Goal: Information Seeking & Learning: Learn about a topic

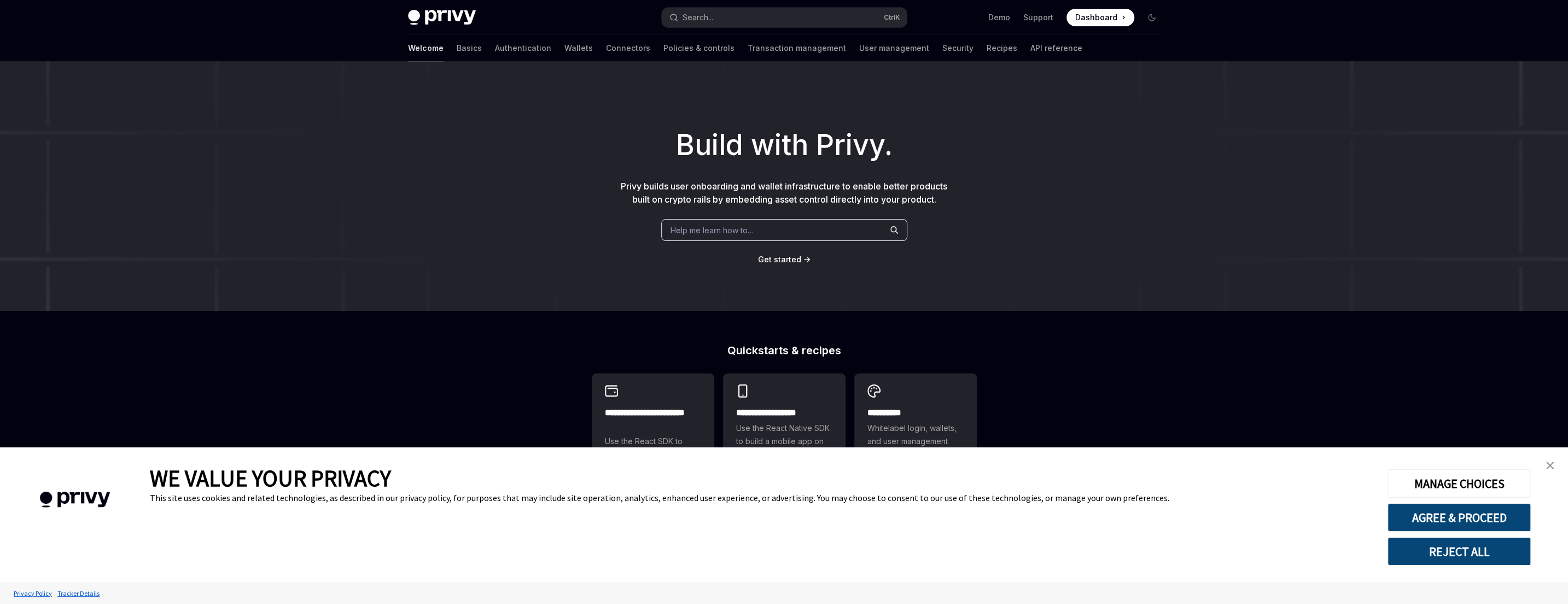
scroll to position [148, 0]
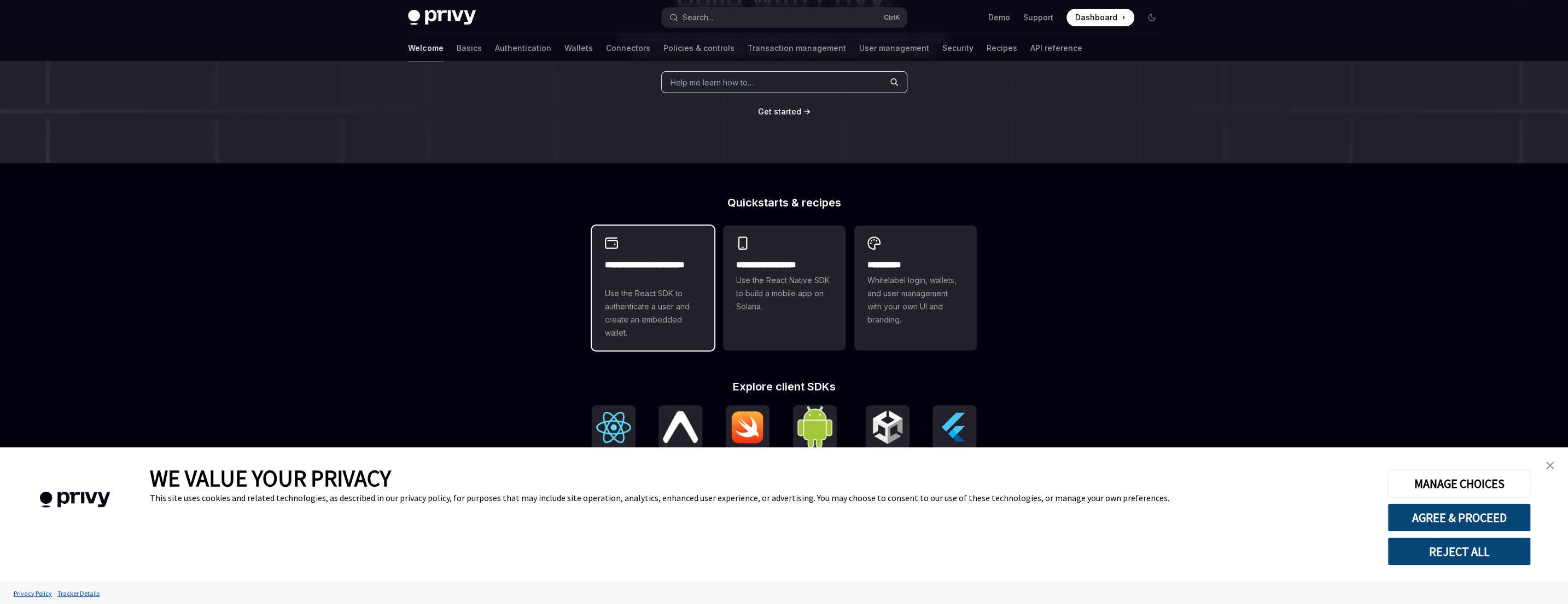
click at [668, 298] on span "Use the React SDK to authenticate a user and create an embedded wallet." at bounding box center [653, 313] width 96 height 52
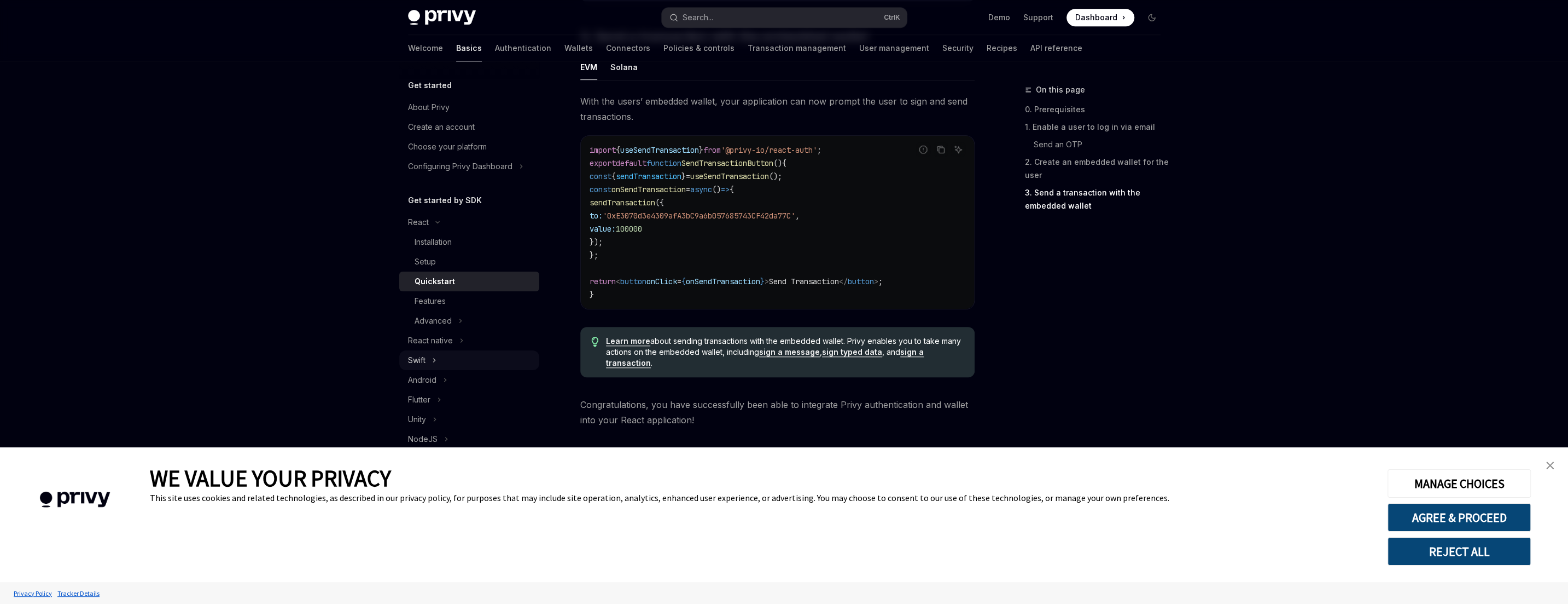
scroll to position [116, 0]
click at [420, 360] on div "Python" at bounding box center [421, 362] width 25 height 13
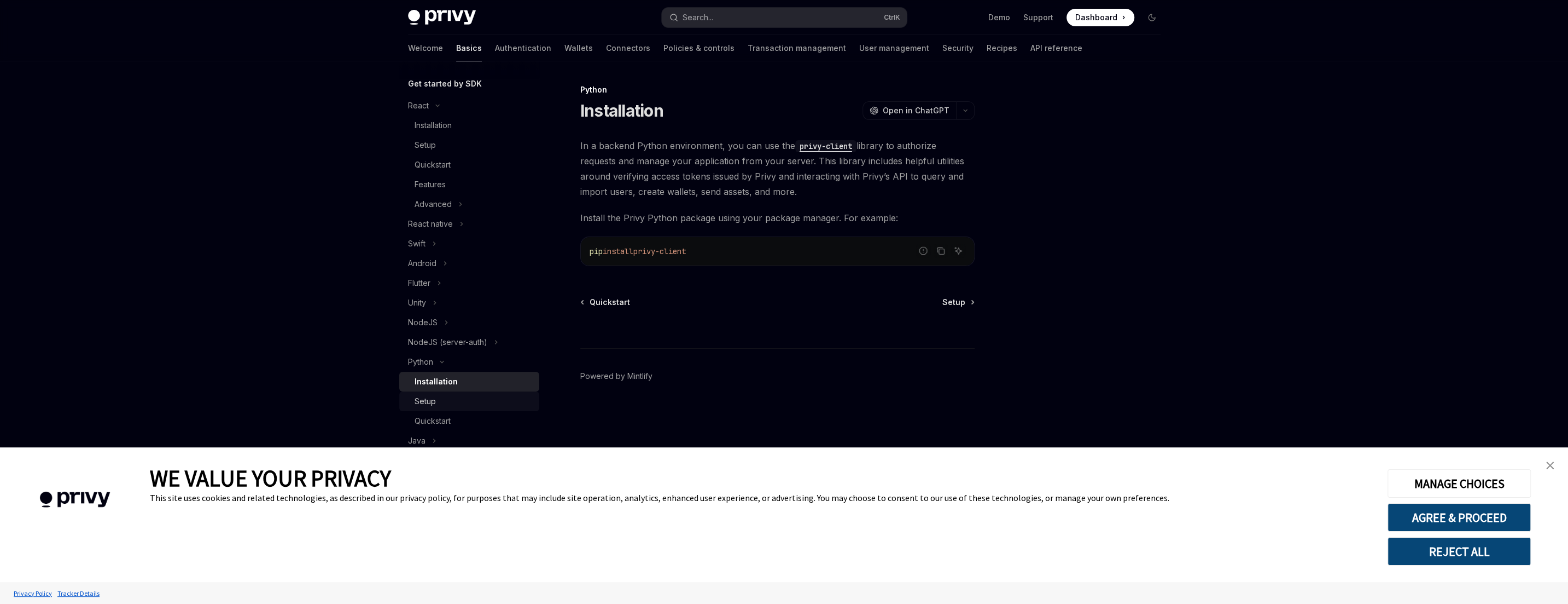
click at [450, 408] on link "Setup" at bounding box center [469, 401] width 140 height 20
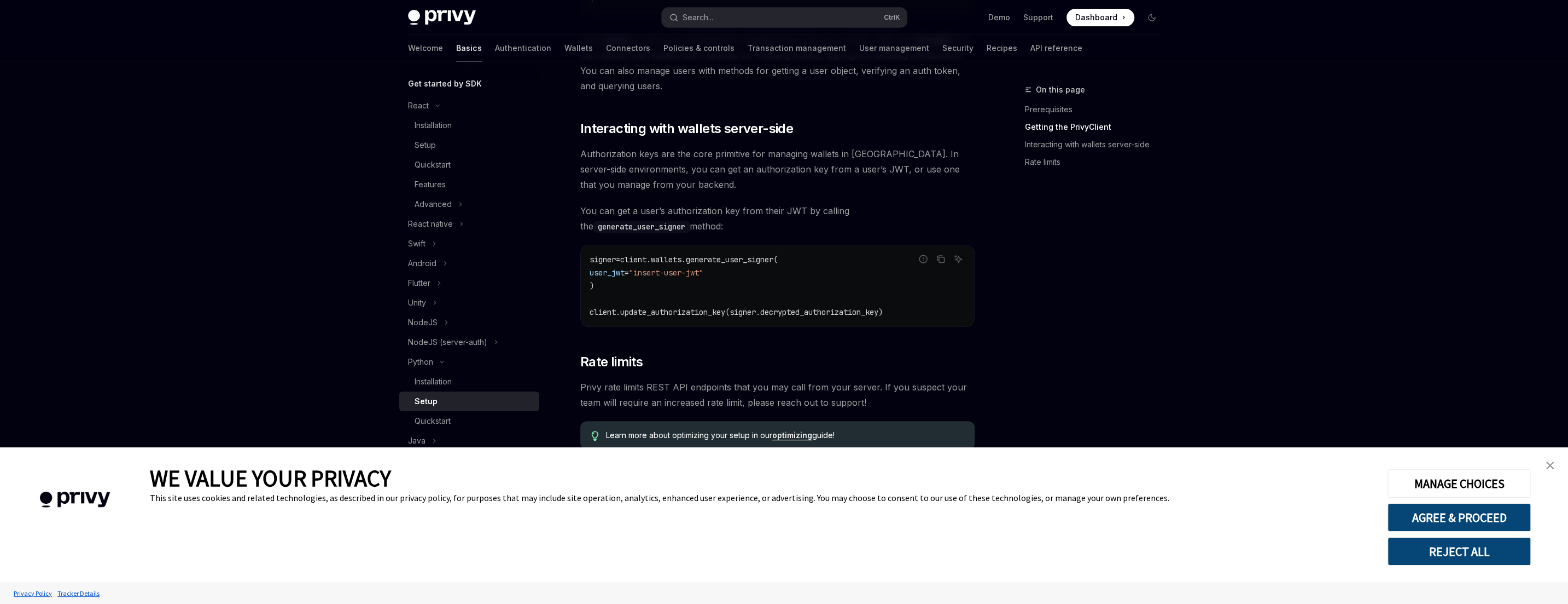
scroll to position [391, 0]
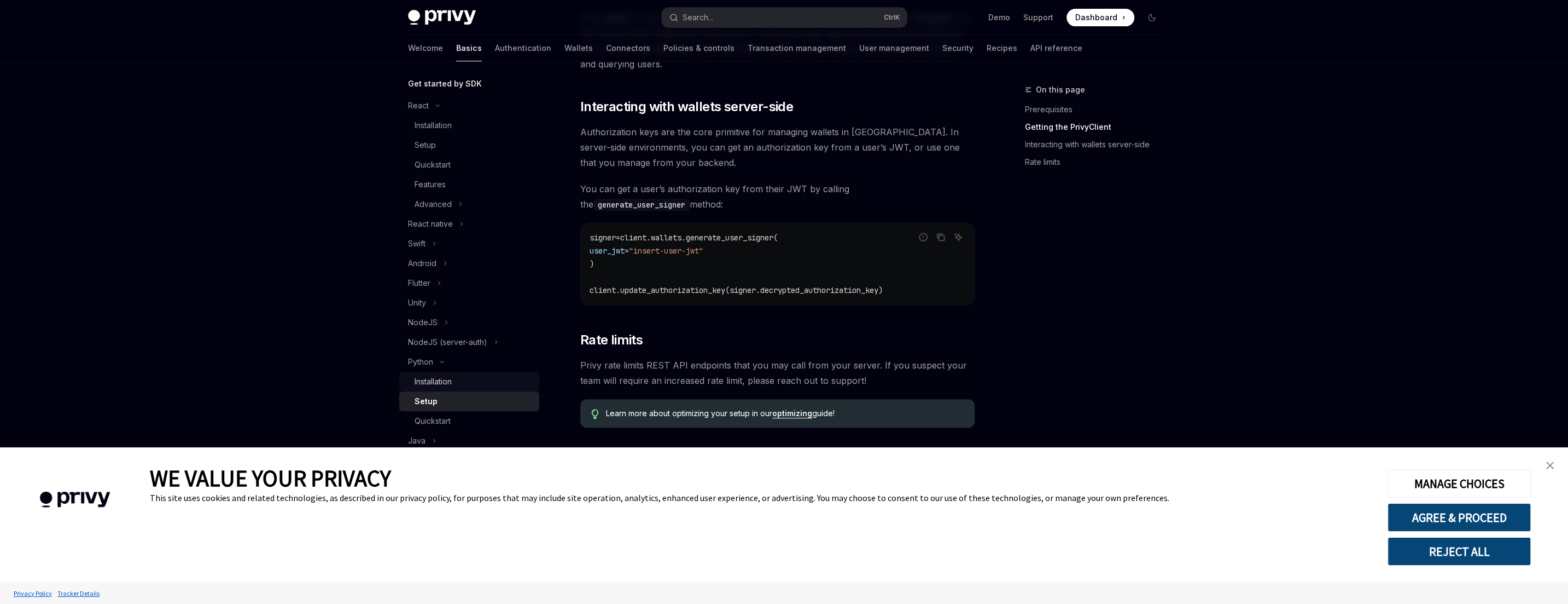
click at [456, 376] on div "Installation" at bounding box center [474, 381] width 118 height 13
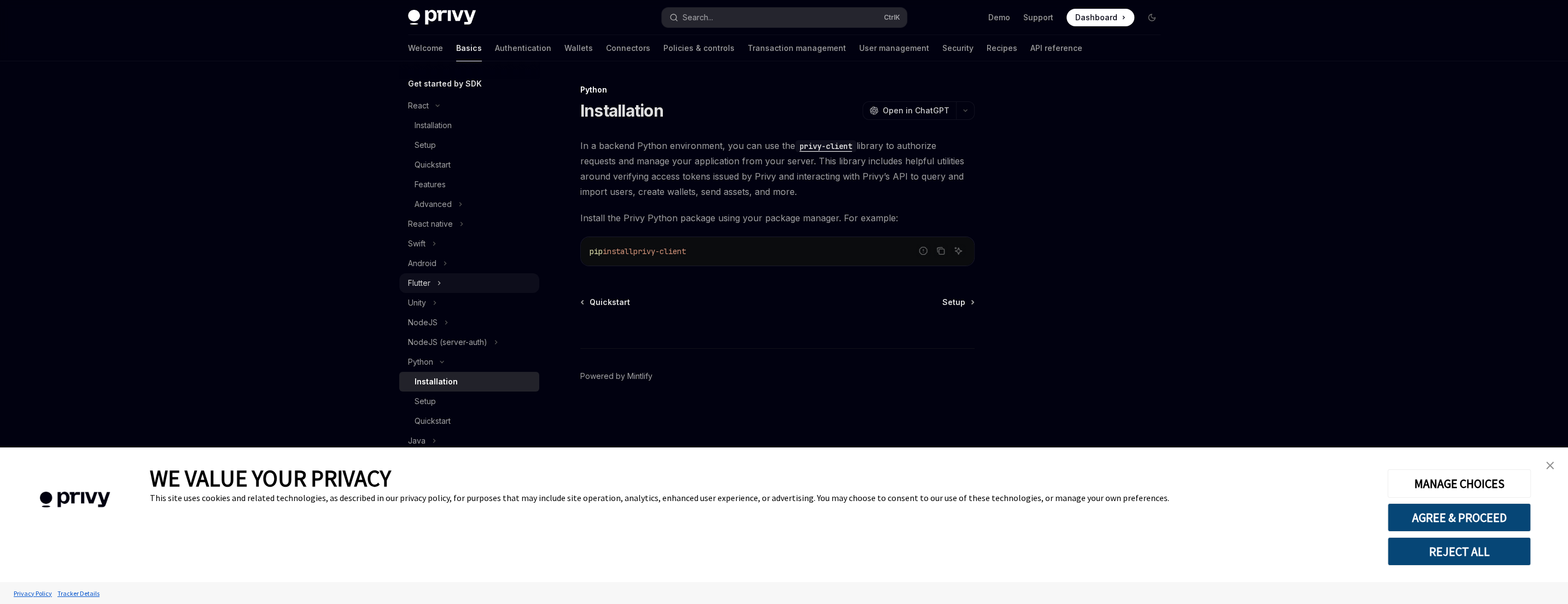
scroll to position [176, 0]
click at [439, 346] on div "Setup" at bounding box center [474, 342] width 118 height 13
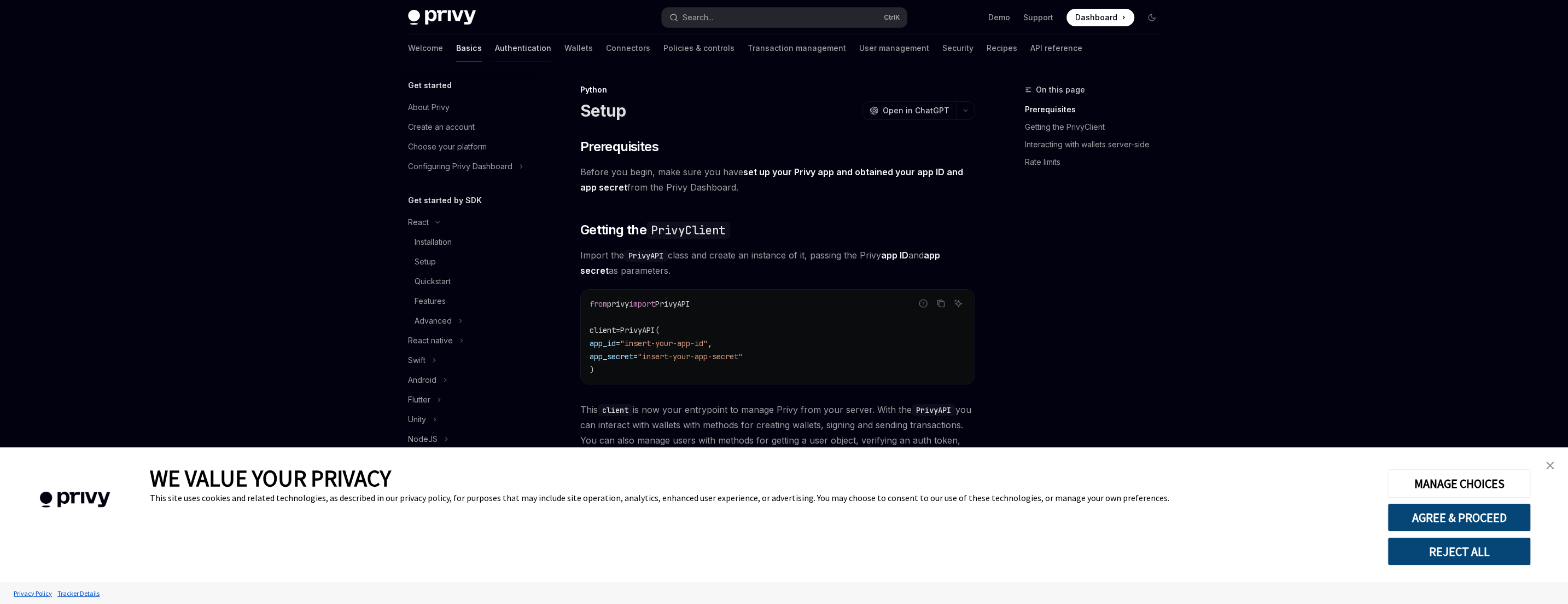
click at [495, 55] on link "Authentication" at bounding box center [523, 48] width 56 height 26
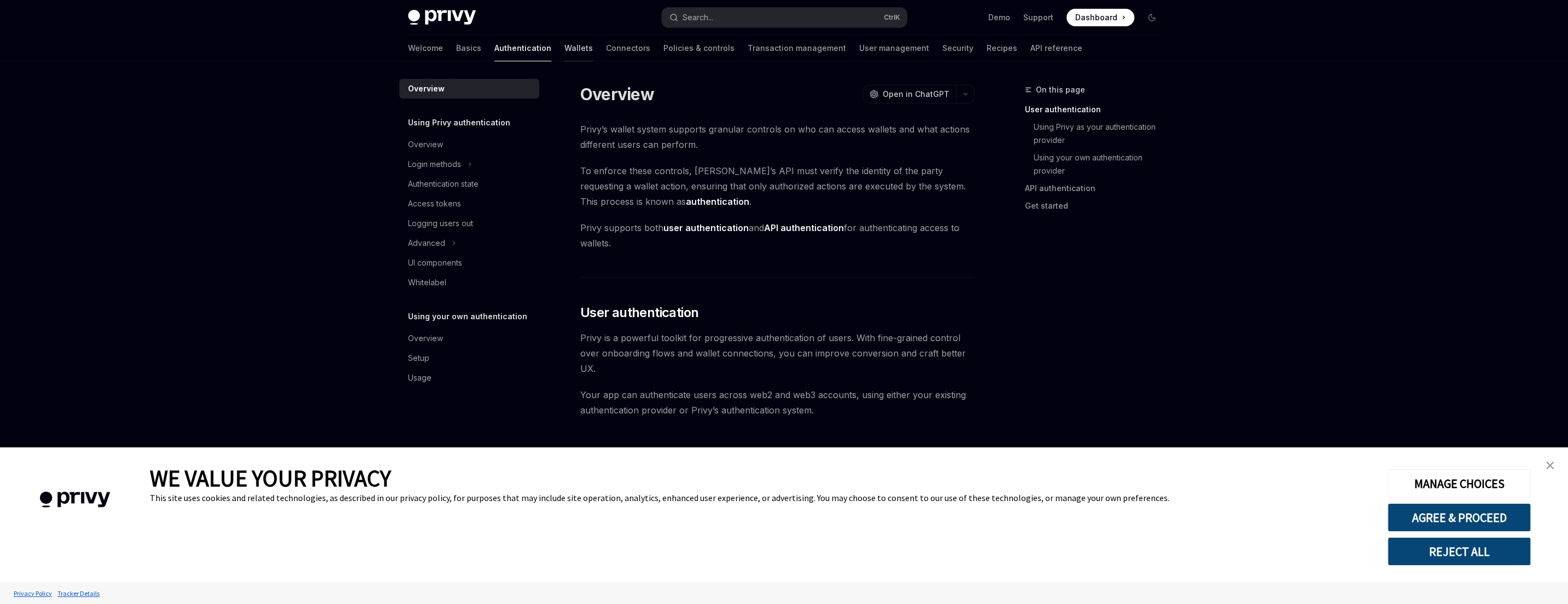
click at [564, 50] on link "Wallets" at bounding box center [578, 48] width 28 height 26
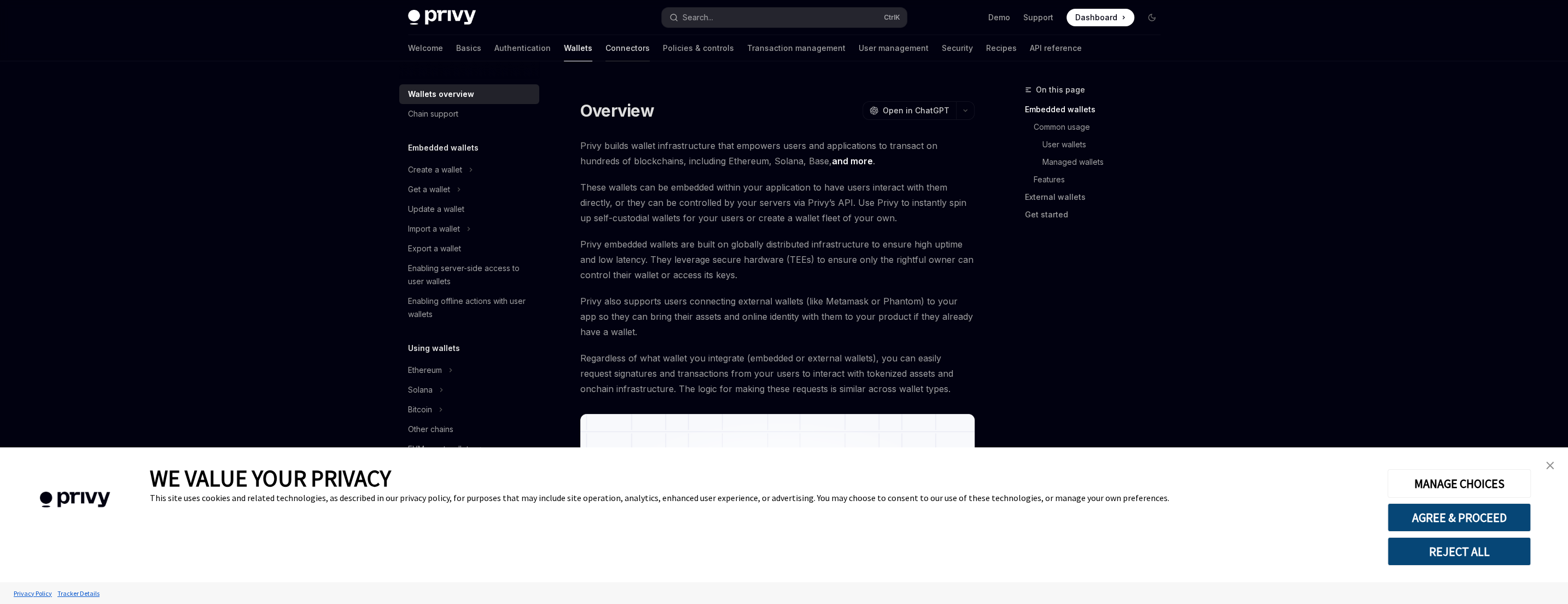
click at [606, 50] on link "Connectors" at bounding box center [628, 48] width 44 height 26
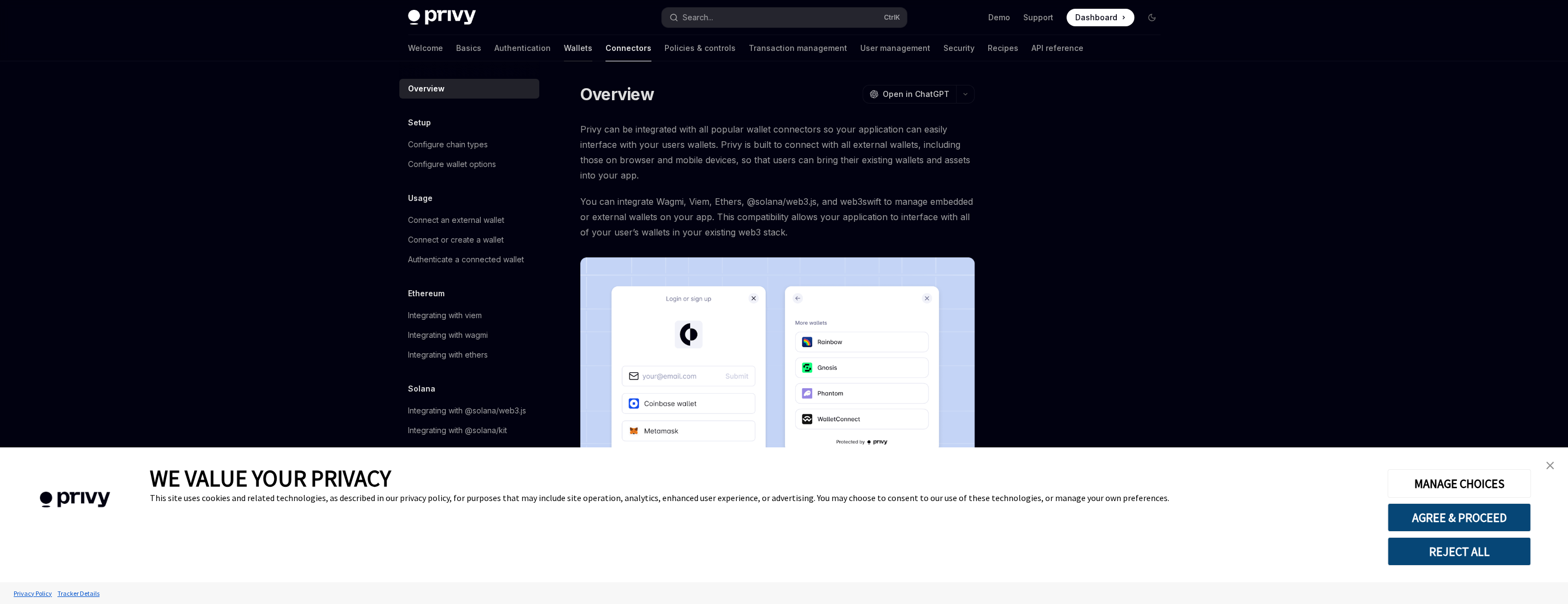
click at [564, 45] on link "Wallets" at bounding box center [578, 48] width 28 height 26
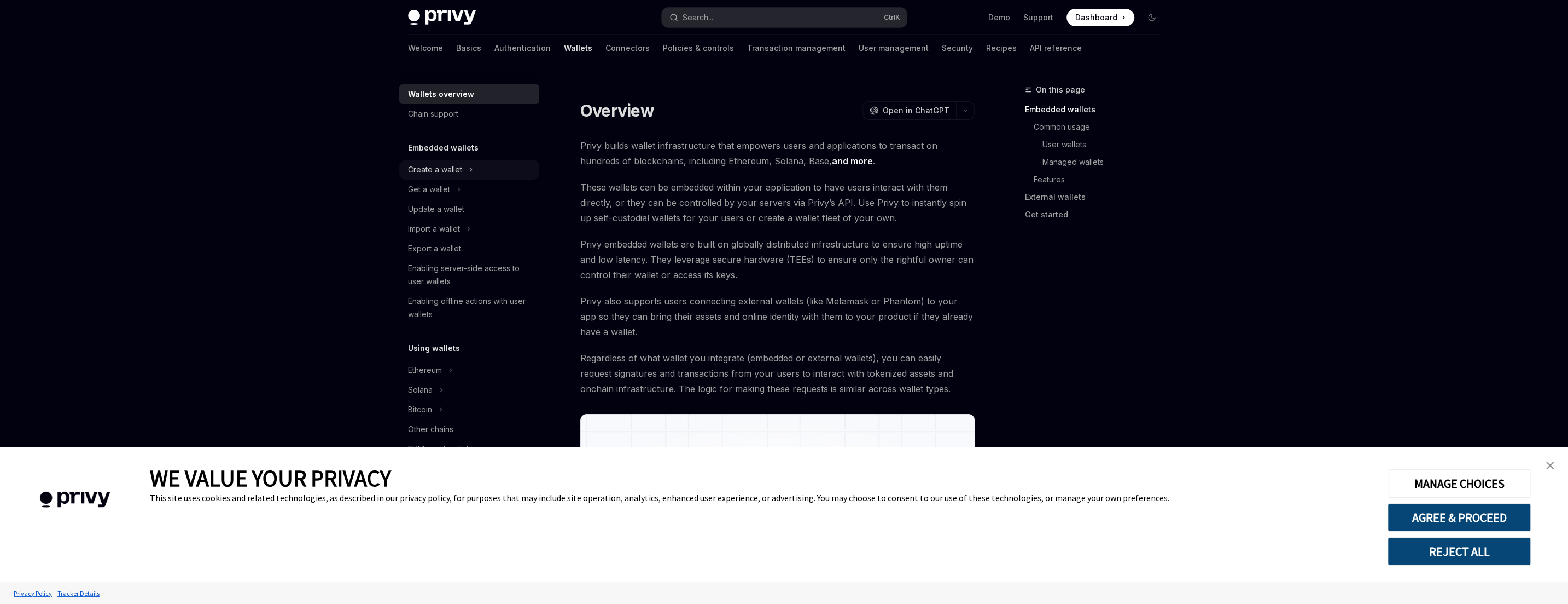
click at [450, 167] on div "Create a wallet" at bounding box center [435, 169] width 54 height 13
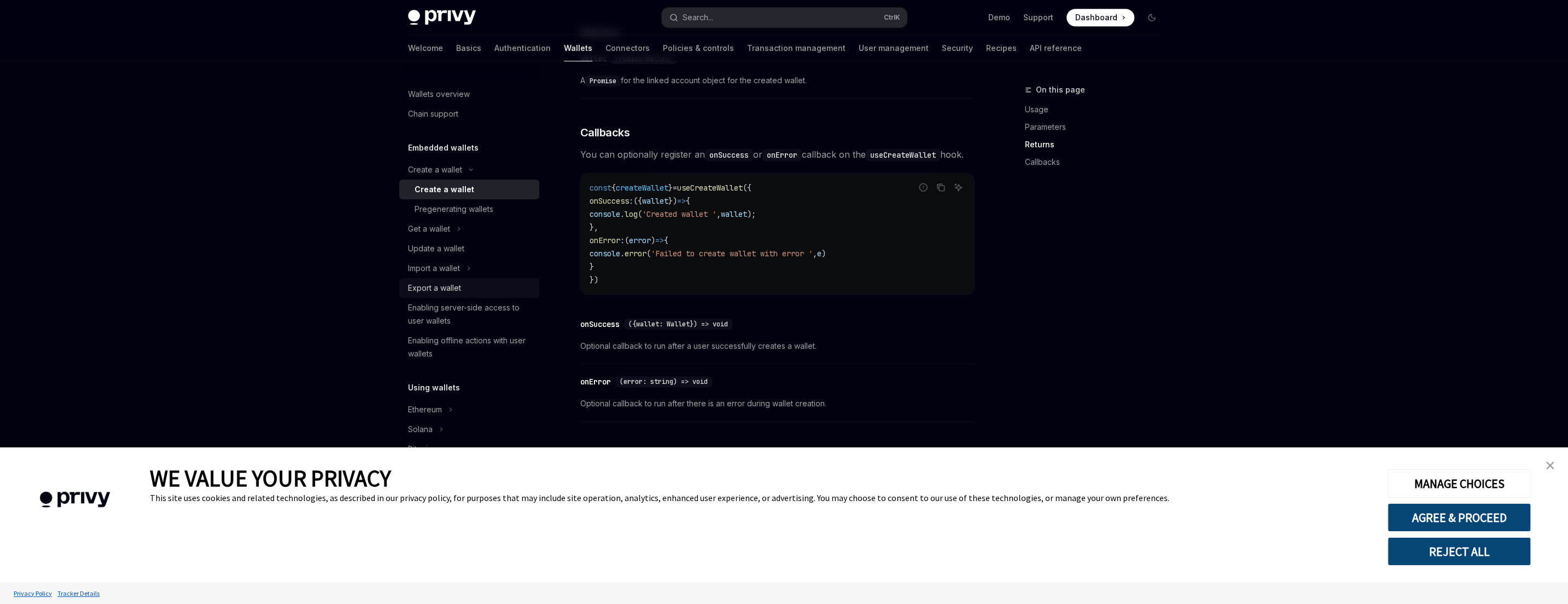
click at [457, 287] on div "Export a wallet" at bounding box center [434, 287] width 53 height 13
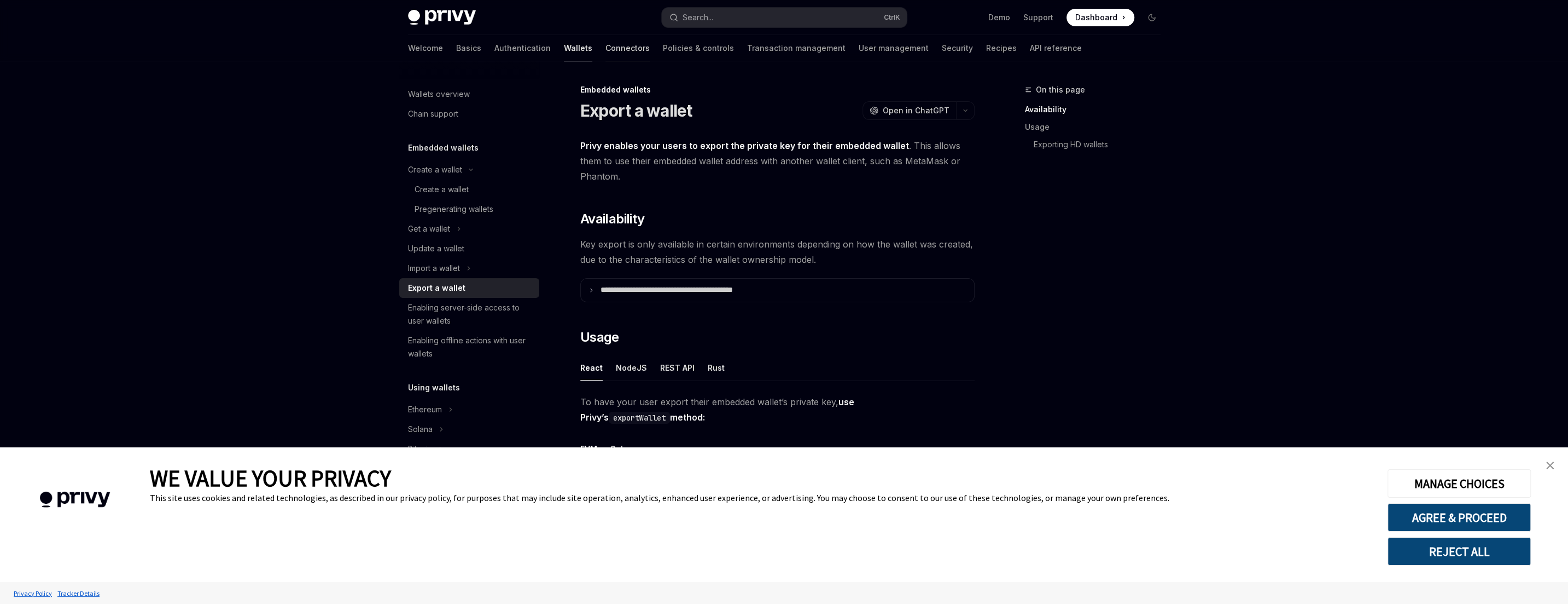
click at [606, 54] on link "Connectors" at bounding box center [628, 48] width 44 height 26
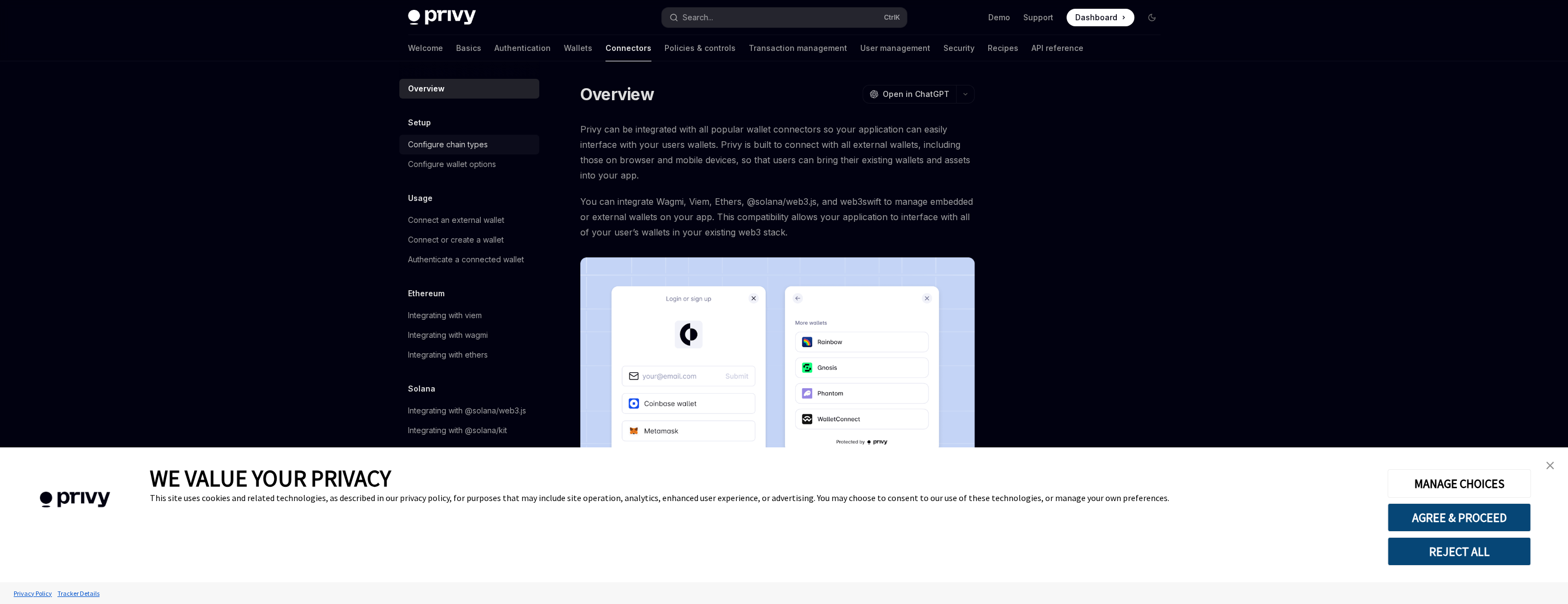
click at [491, 148] on div "Configure chain types" at bounding box center [470, 144] width 125 height 13
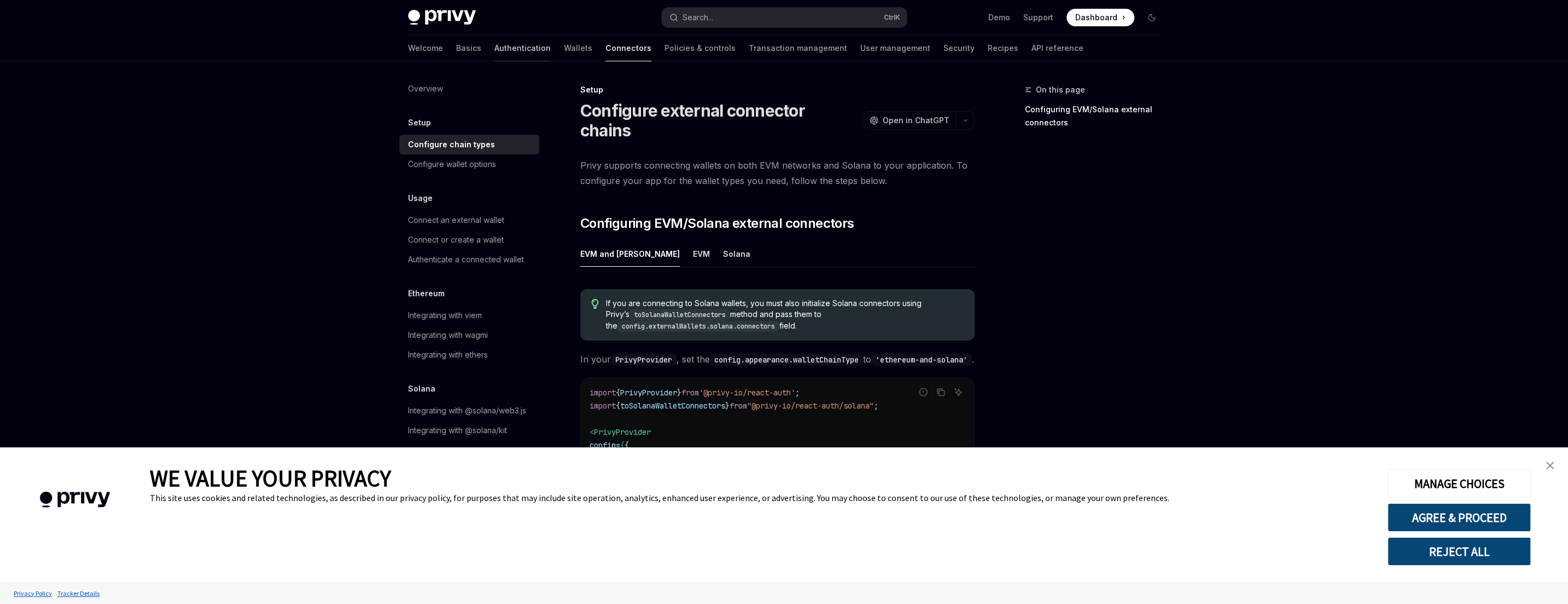
click at [494, 46] on link "Authentication" at bounding box center [522, 48] width 56 height 26
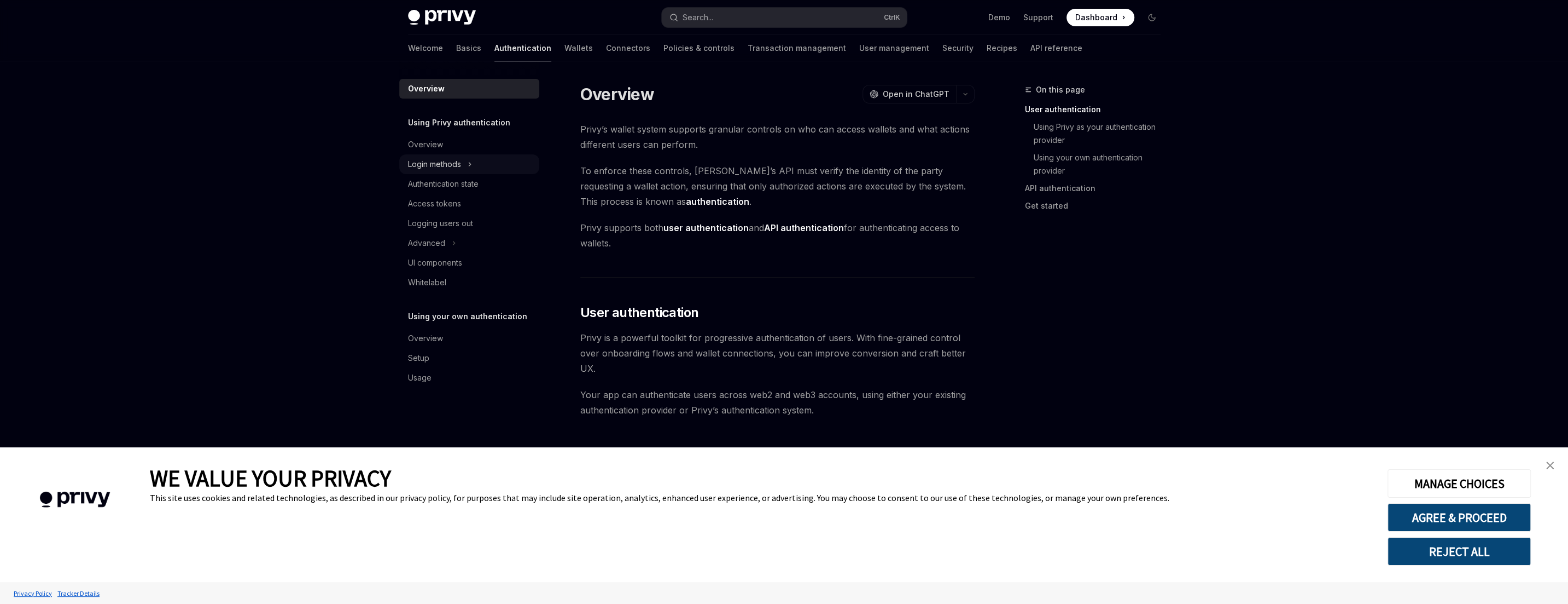
click at [476, 169] on button "Login methods" at bounding box center [469, 164] width 140 height 20
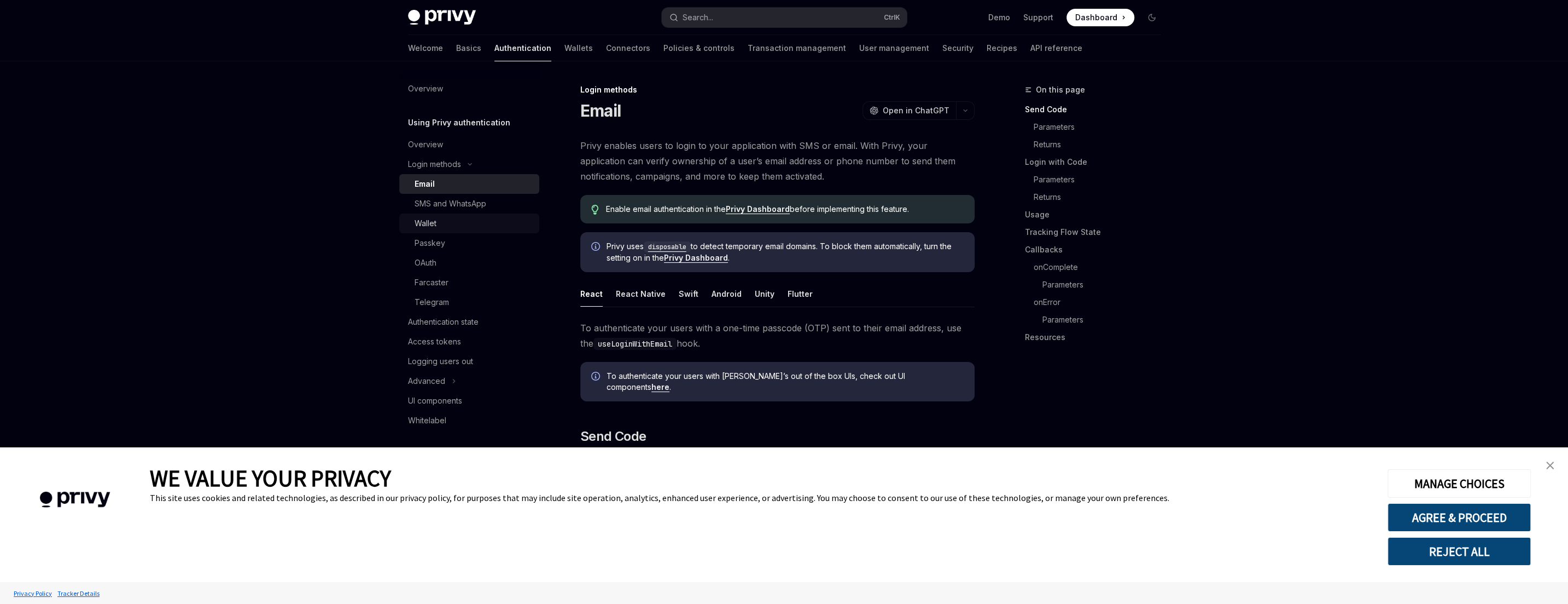
click at [487, 221] on div "Wallet" at bounding box center [474, 223] width 118 height 13
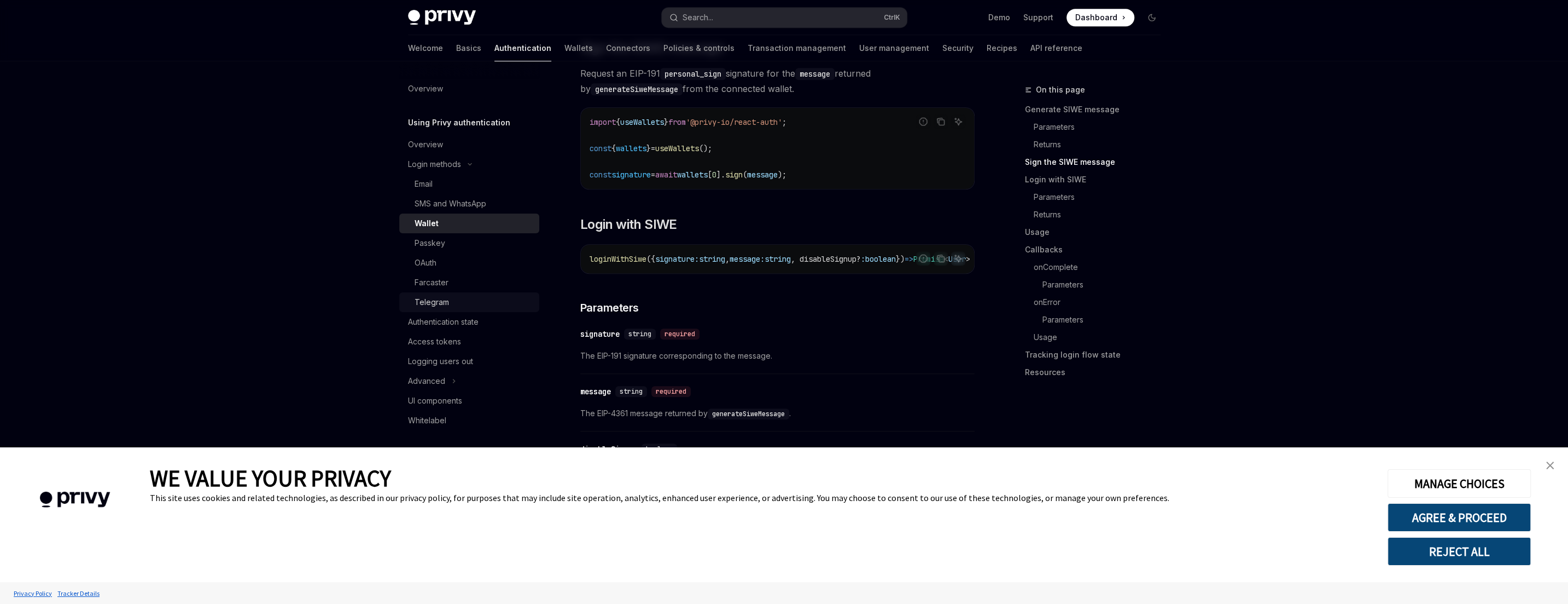
scroll to position [813, 0]
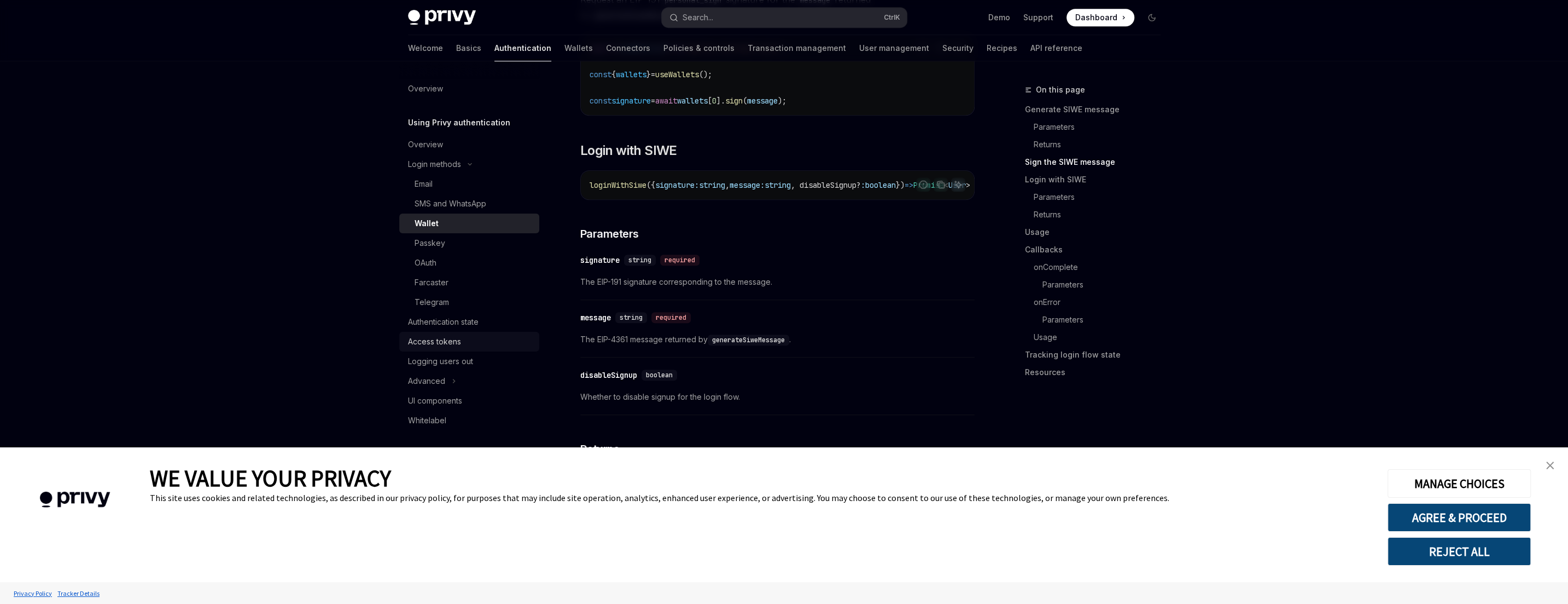
click at [442, 340] on div "Access tokens" at bounding box center [434, 341] width 53 height 13
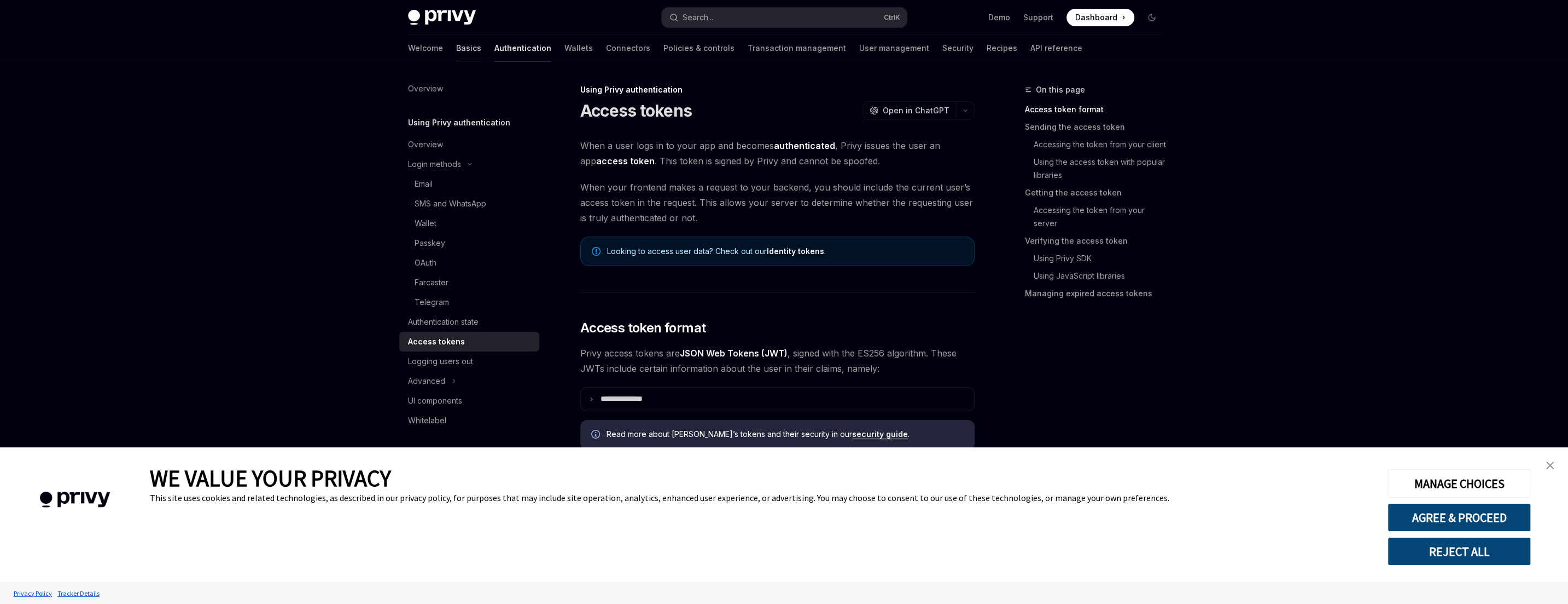
click at [456, 50] on link "Basics" at bounding box center [469, 48] width 25 height 26
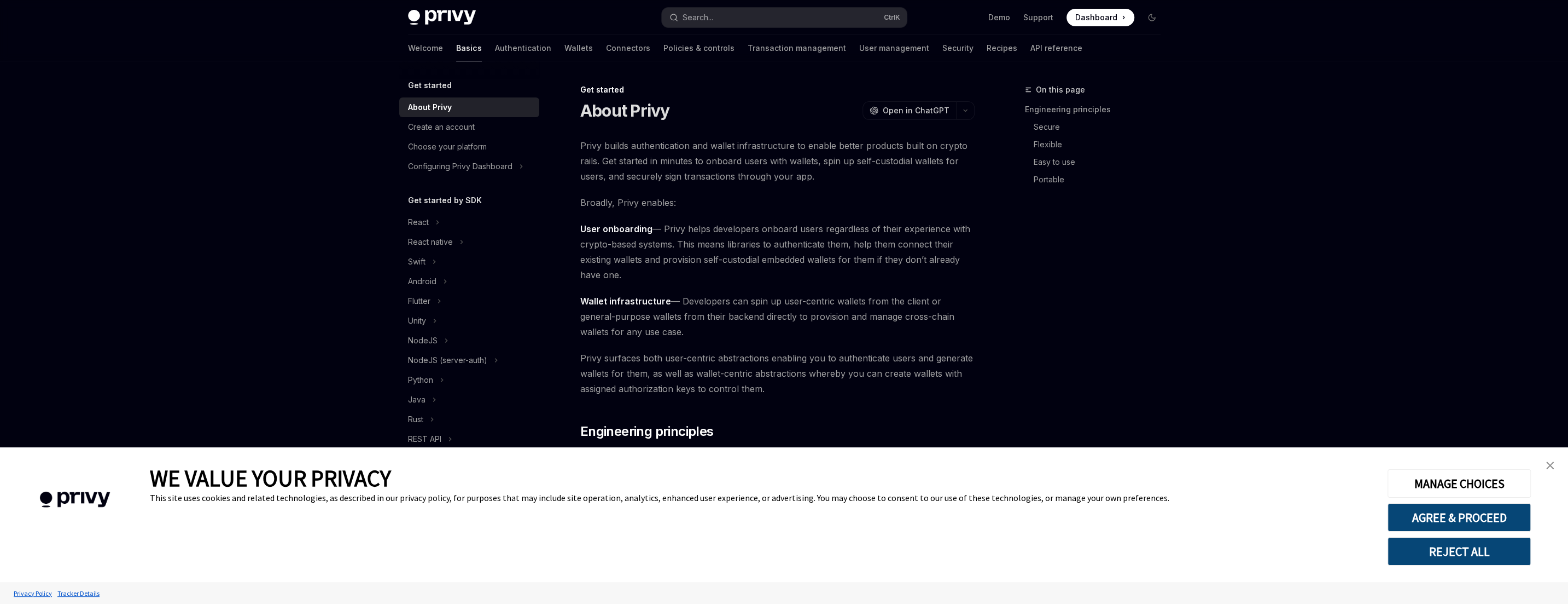
type textarea "*"
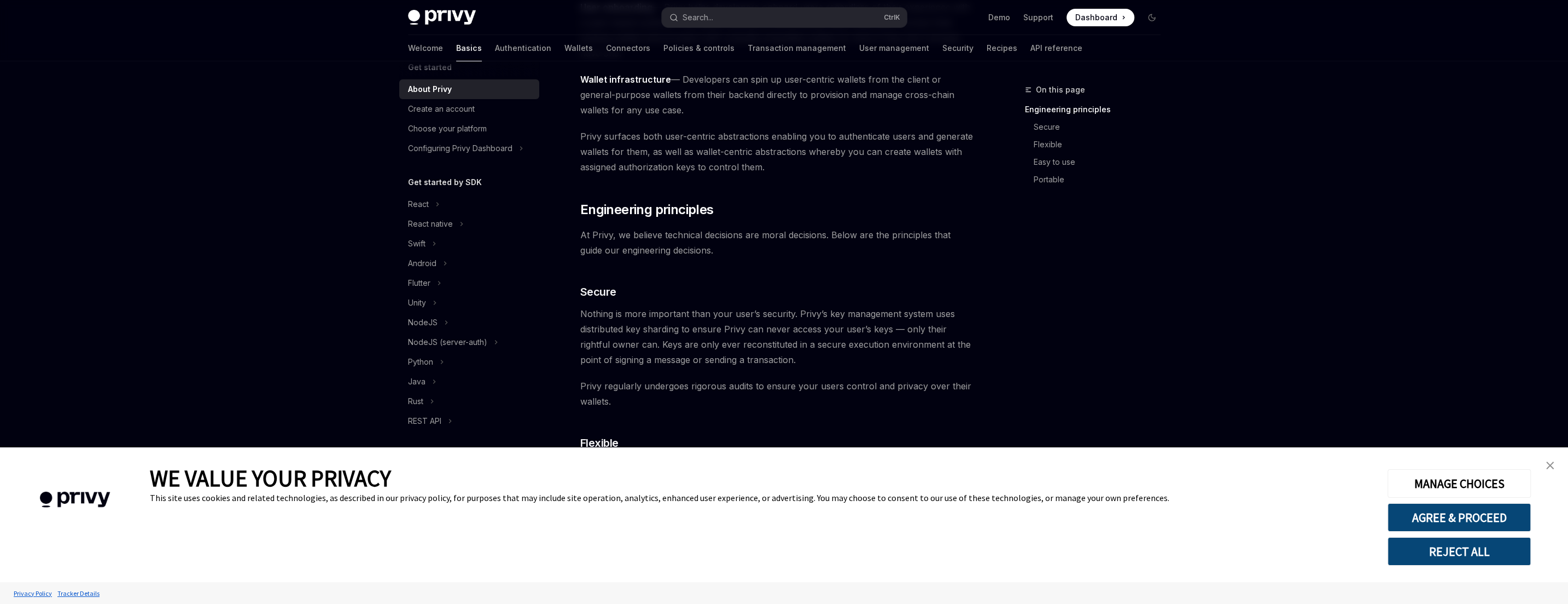
click at [1487, 563] on button "REJECT ALL" at bounding box center [1459, 551] width 143 height 28
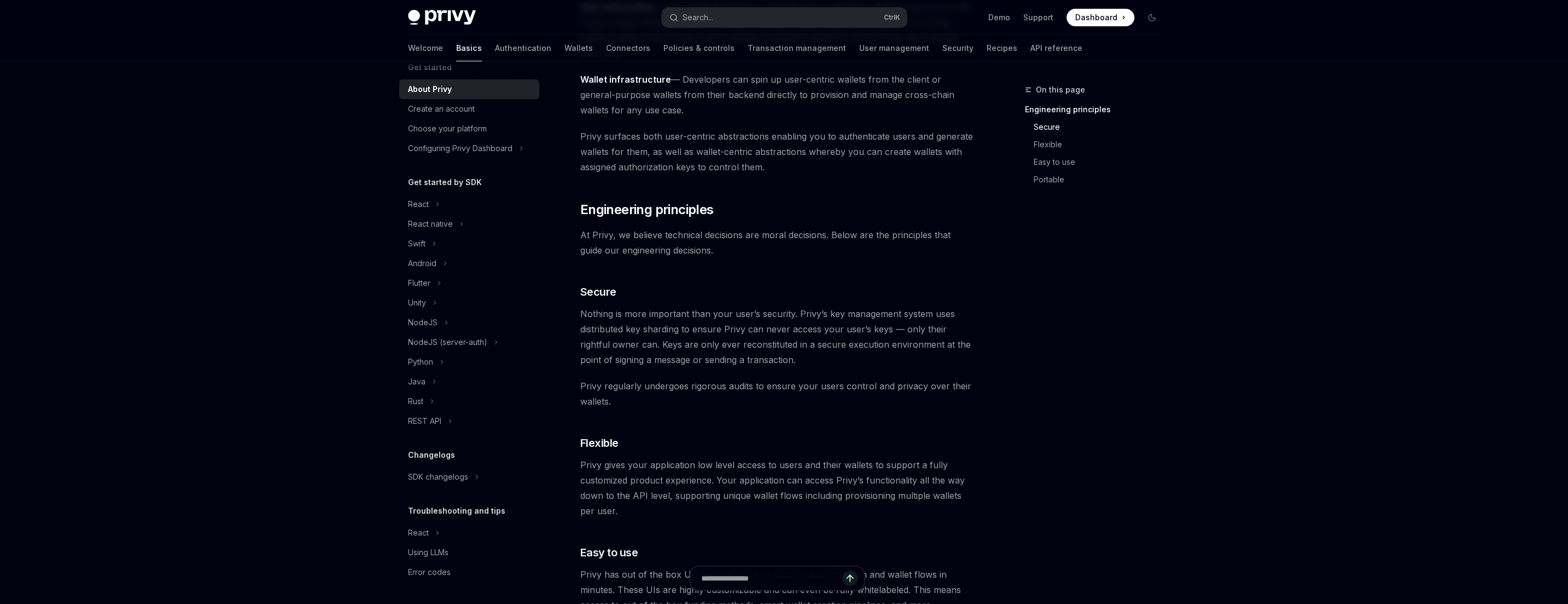
scroll to position [591, 0]
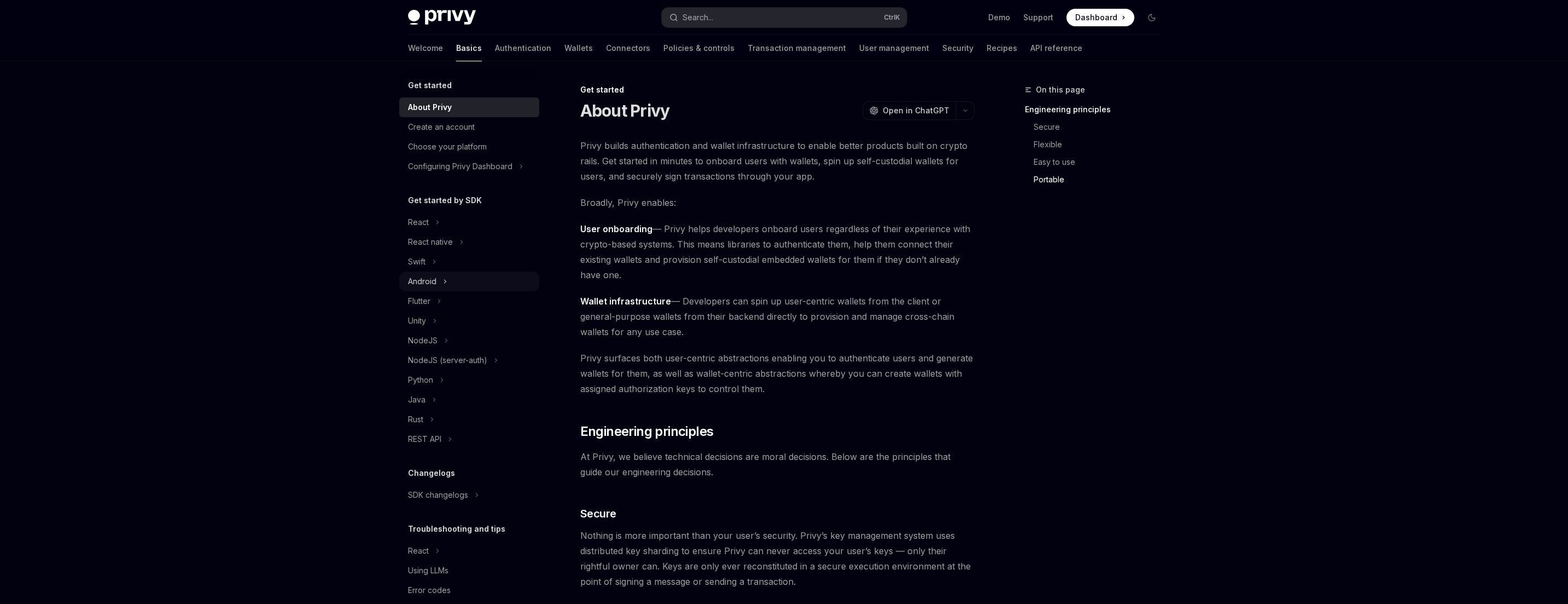
scroll to position [842, 0]
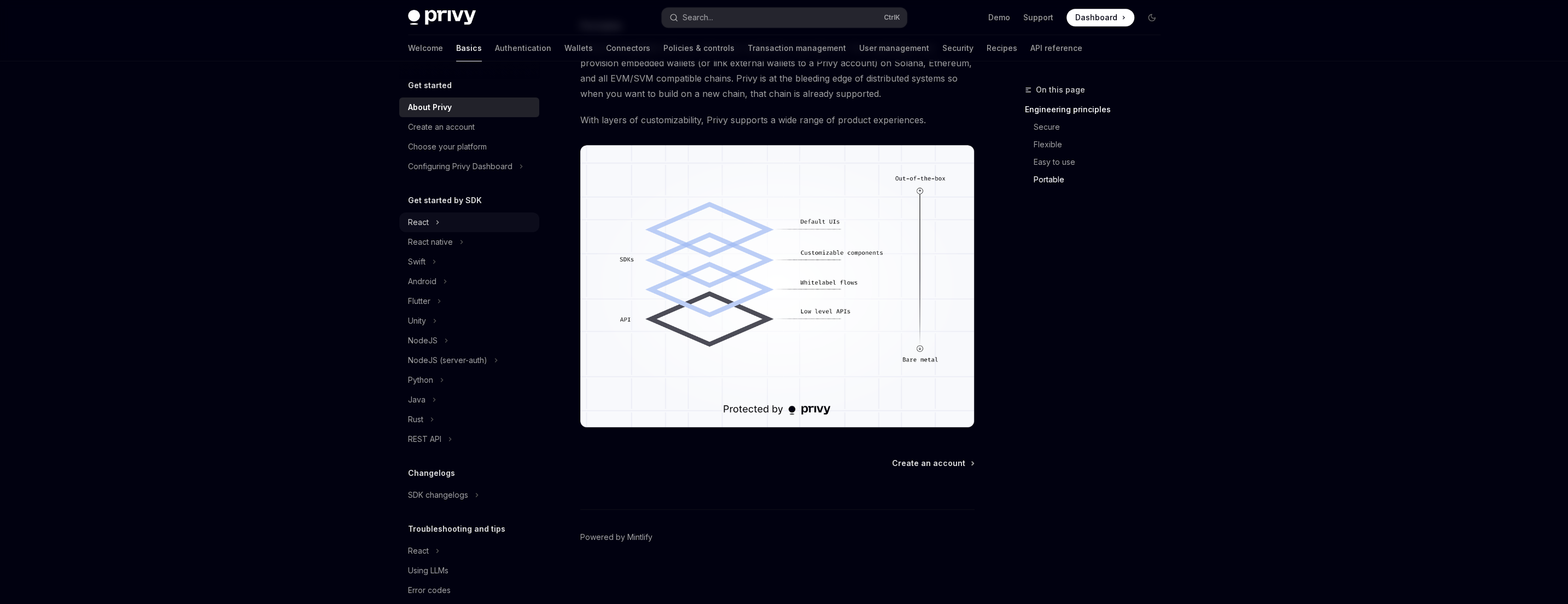
click at [429, 227] on button "React" at bounding box center [469, 222] width 140 height 20
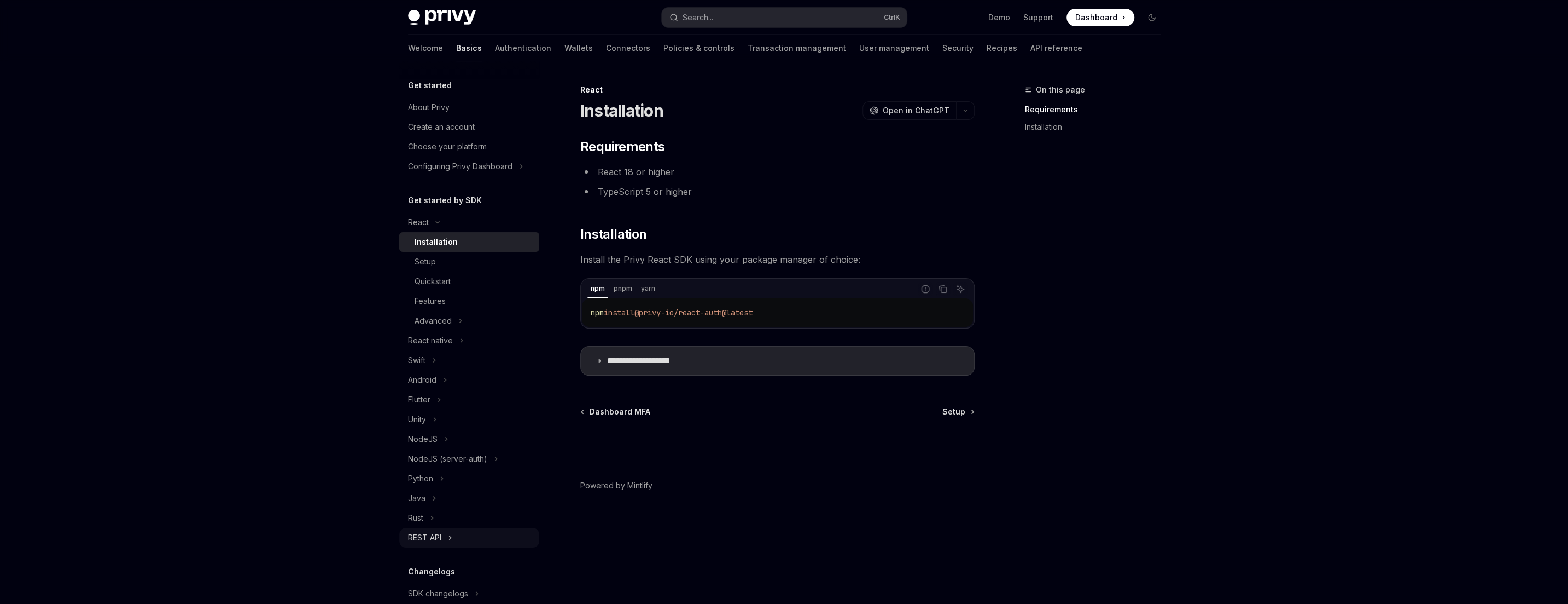
click at [438, 536] on div "REST API" at bounding box center [425, 537] width 33 height 13
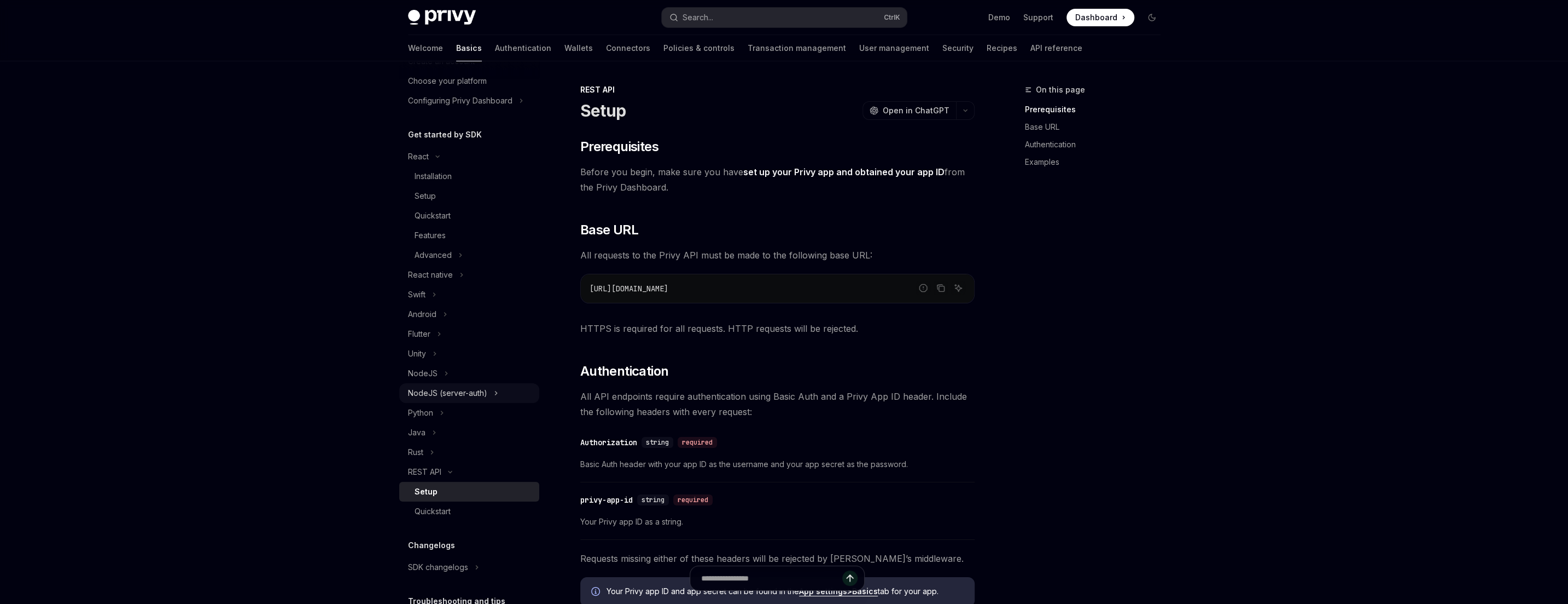
scroll to position [132, 0]
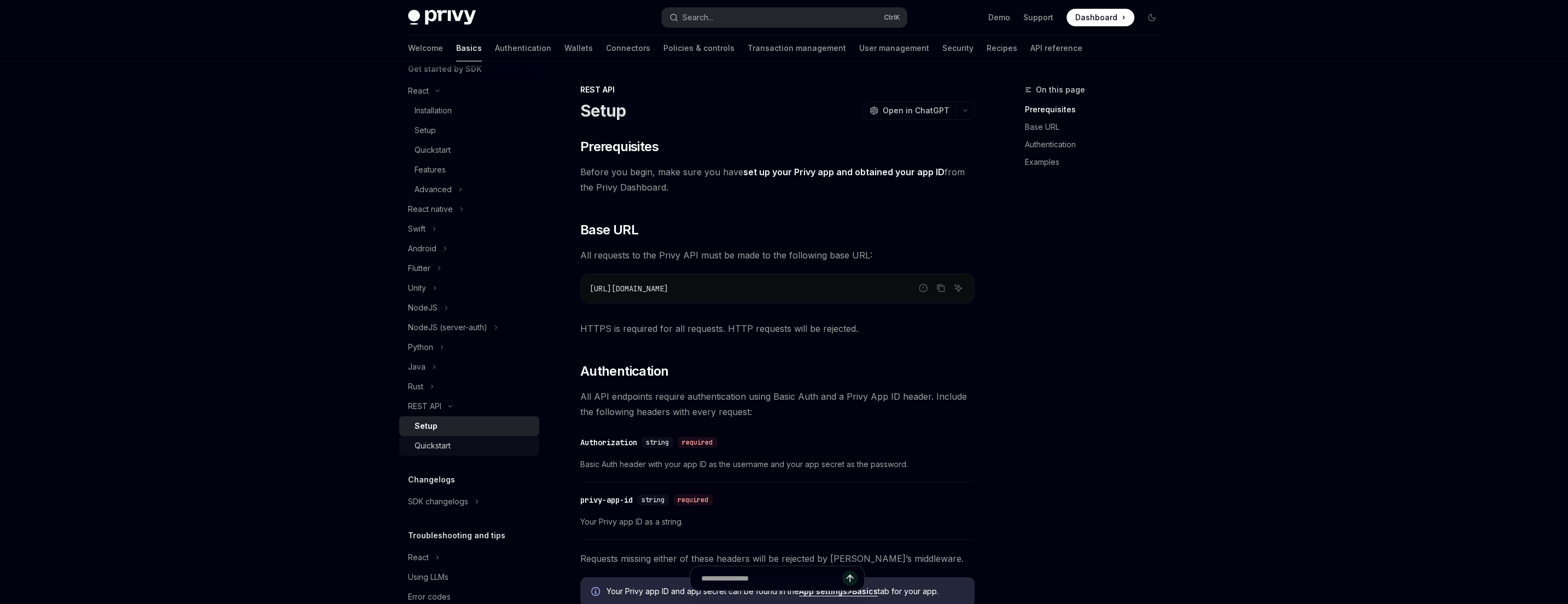
click at [441, 441] on div "Quickstart" at bounding box center [432, 445] width 36 height 13
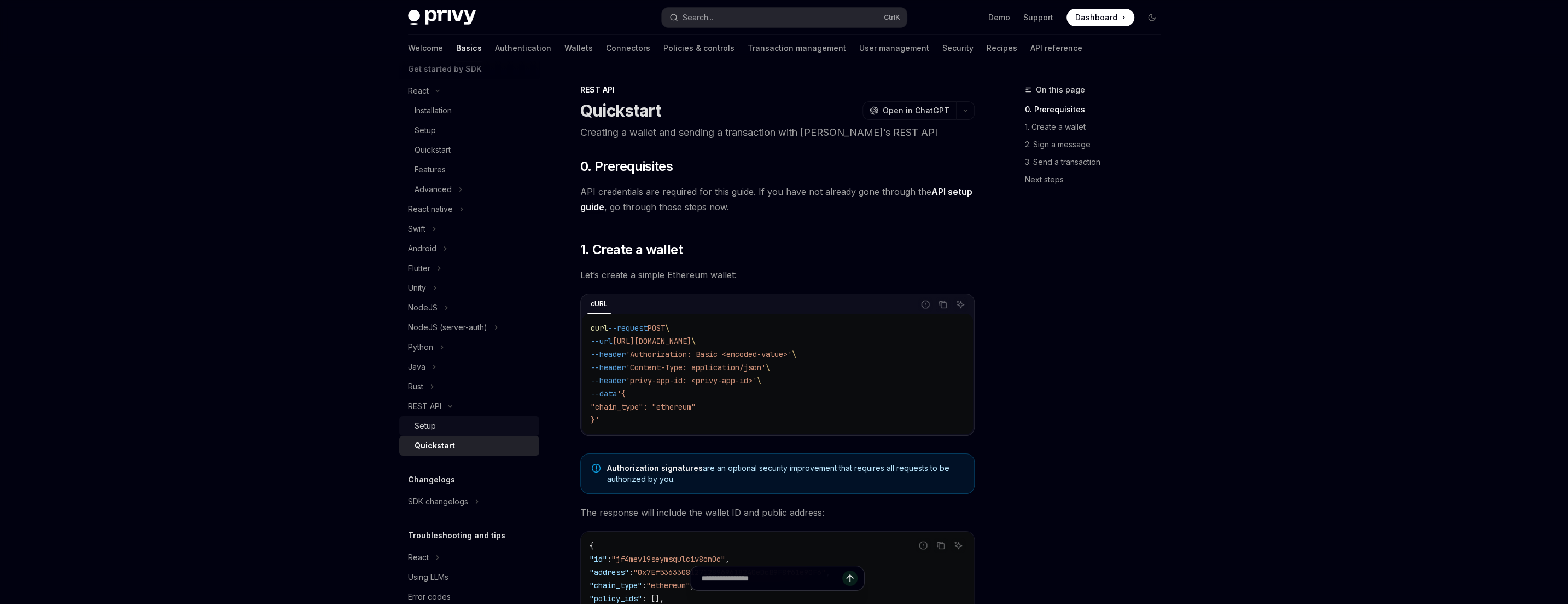
click at [431, 430] on div "Setup" at bounding box center [425, 426] width 21 height 13
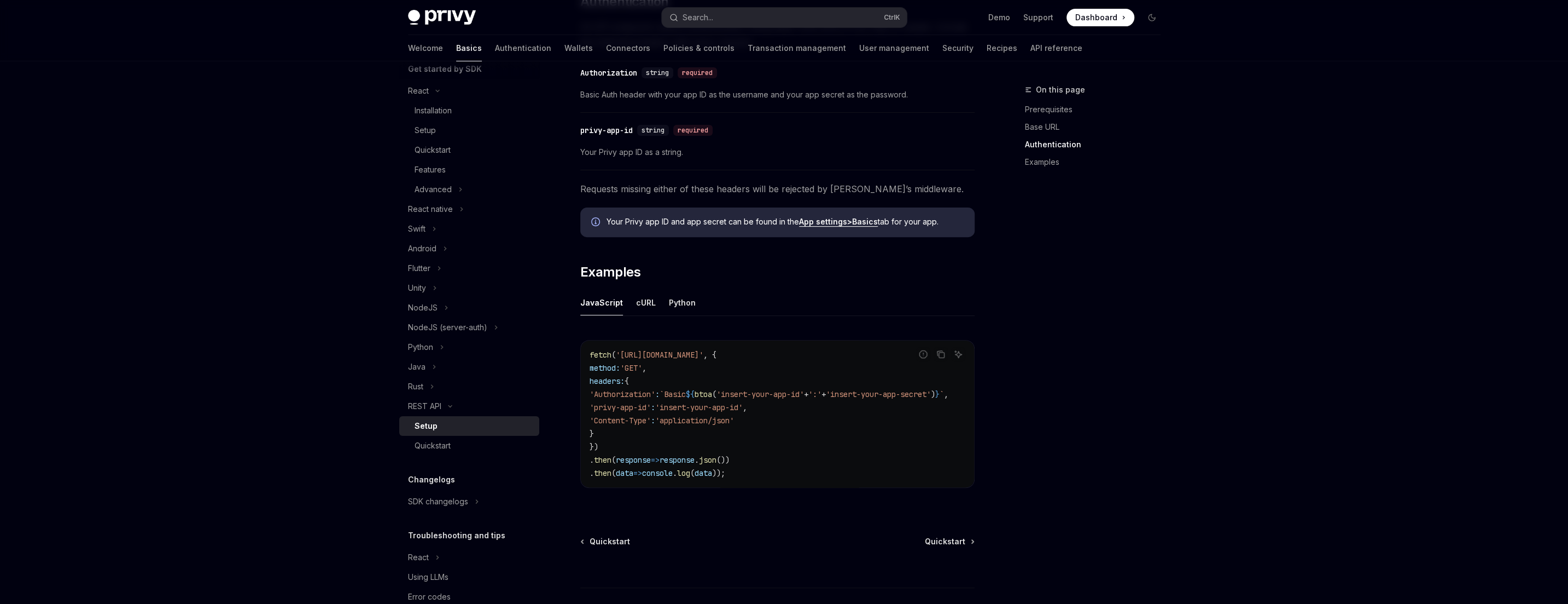
scroll to position [444, 0]
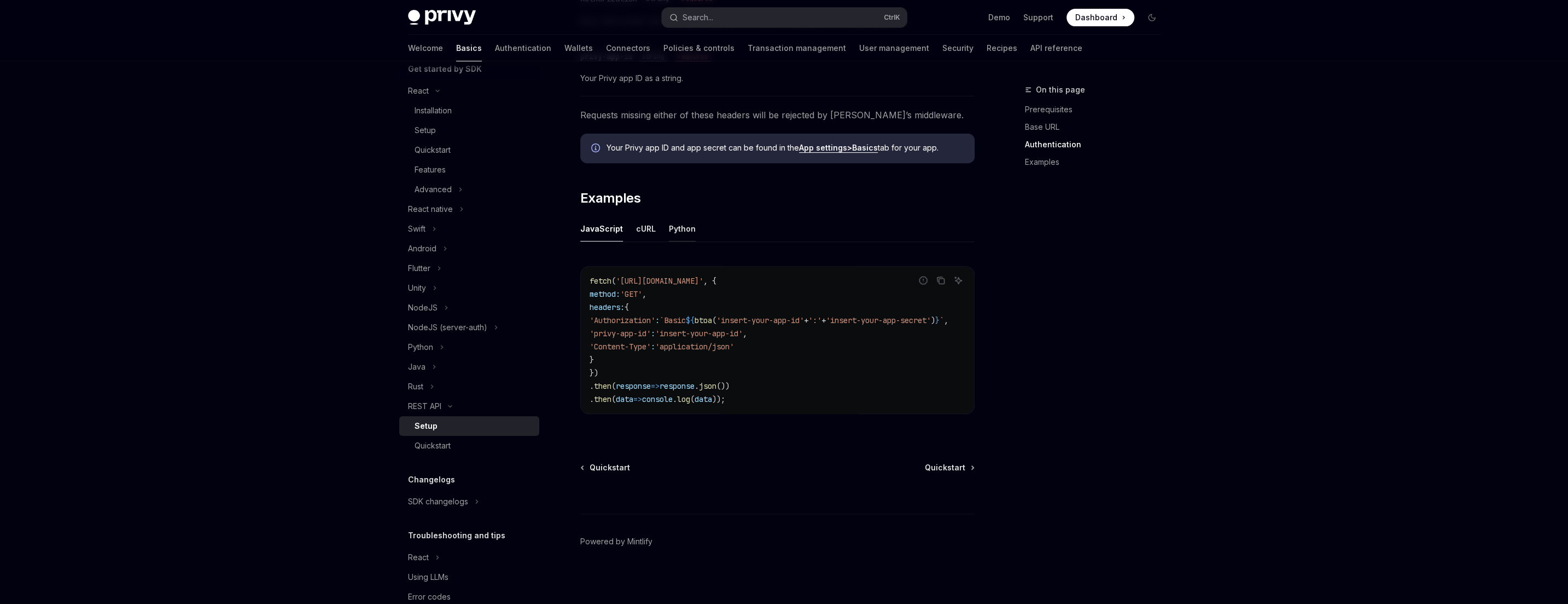
click at [686, 235] on div "Python" at bounding box center [682, 228] width 27 height 25
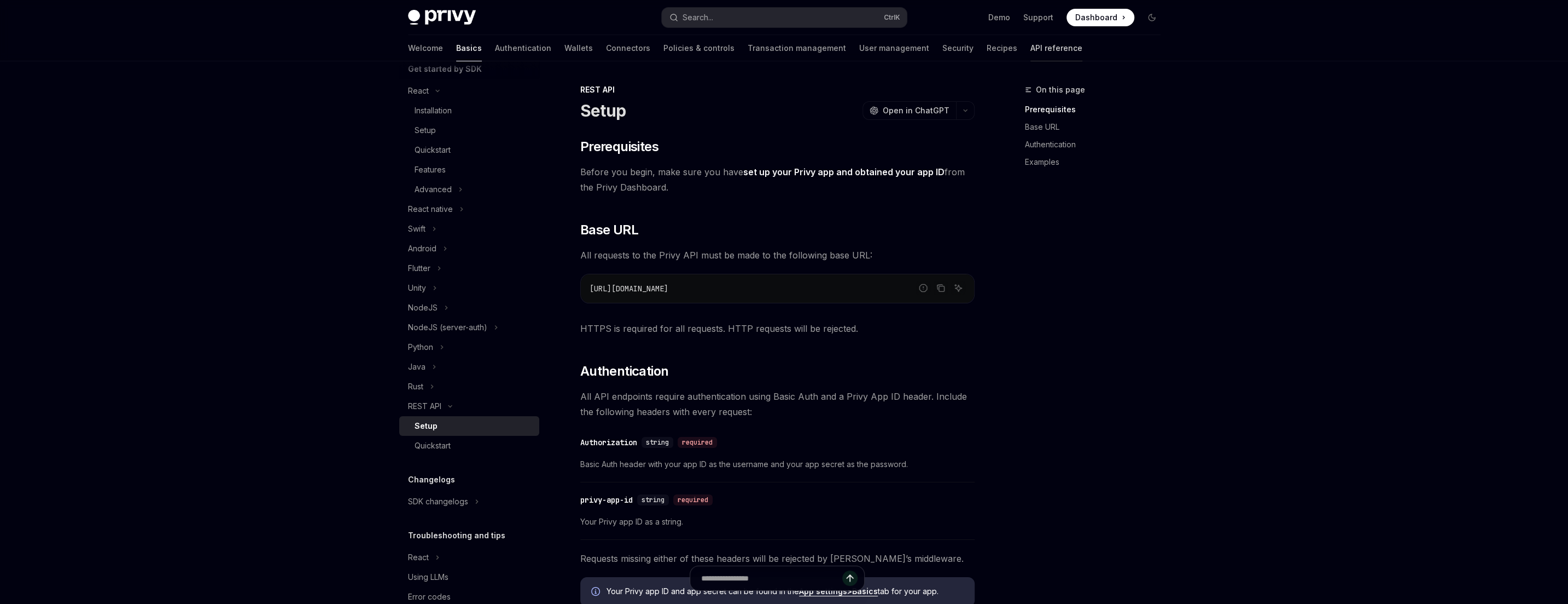
click at [1030, 47] on link "API reference" at bounding box center [1056, 48] width 52 height 26
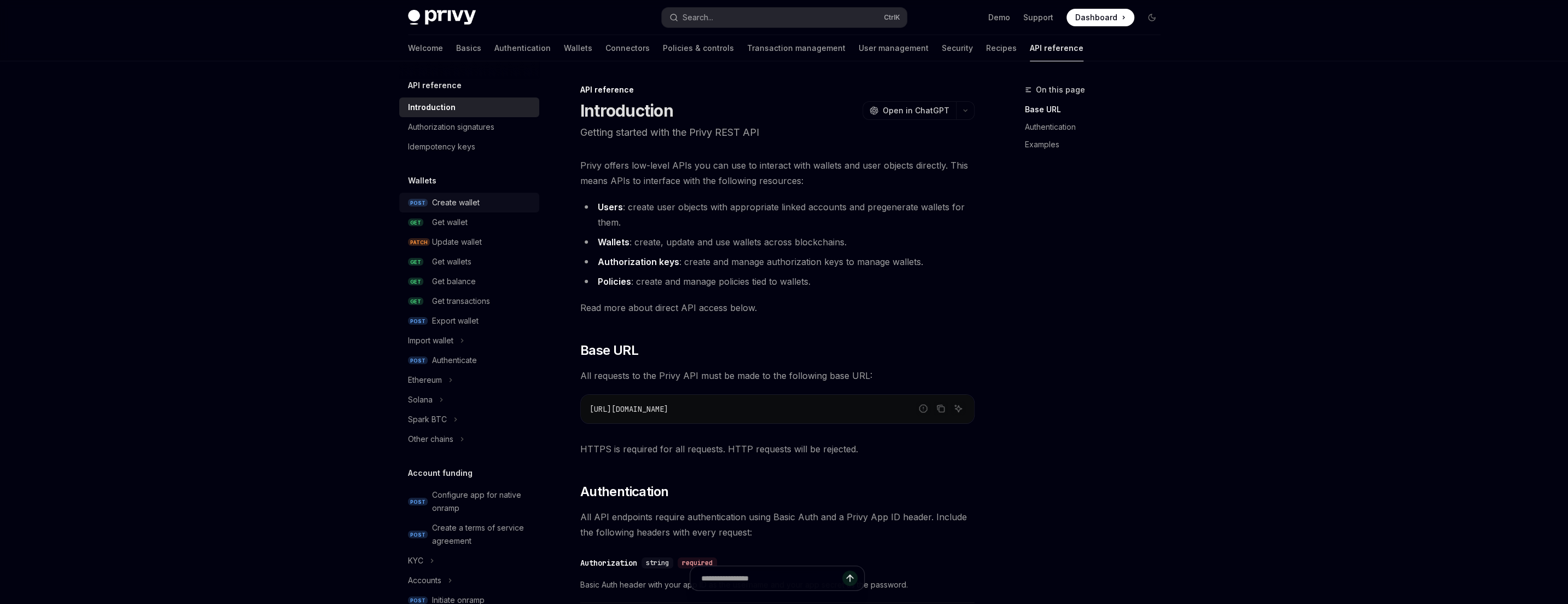
click at [458, 206] on div "Create wallet" at bounding box center [456, 202] width 47 height 13
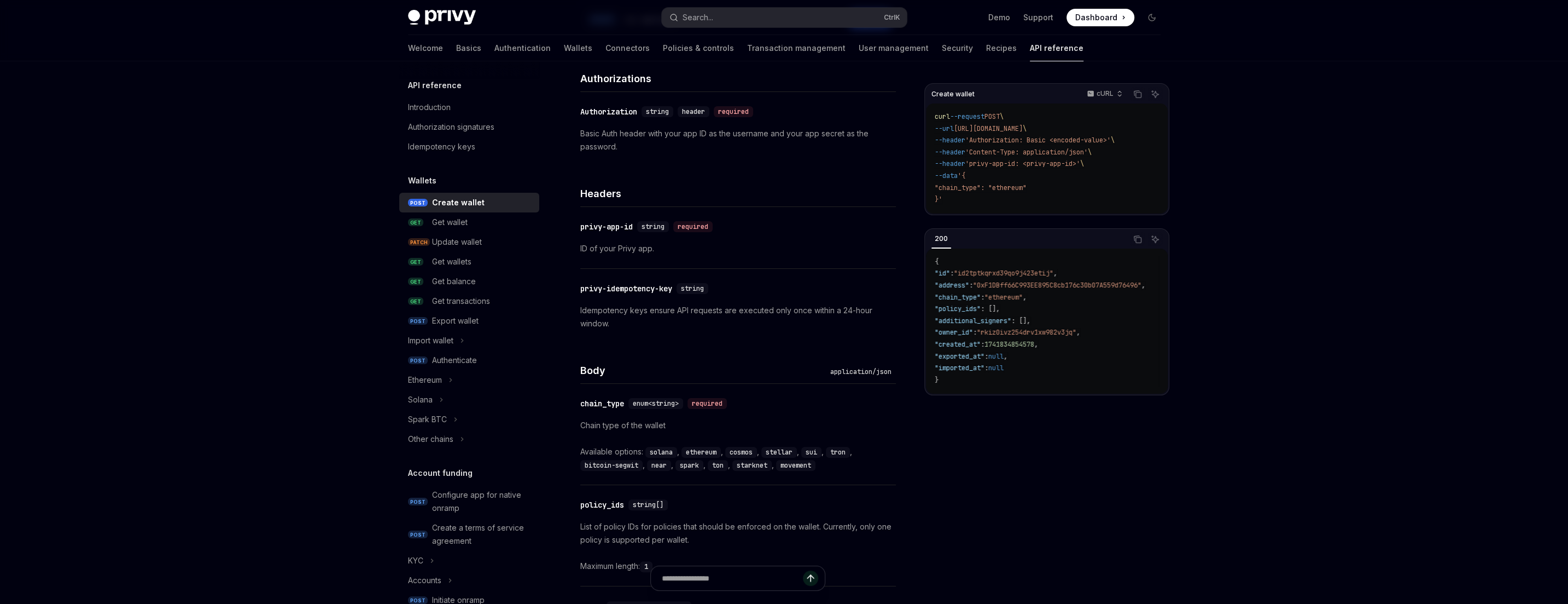
scroll to position [295, 0]
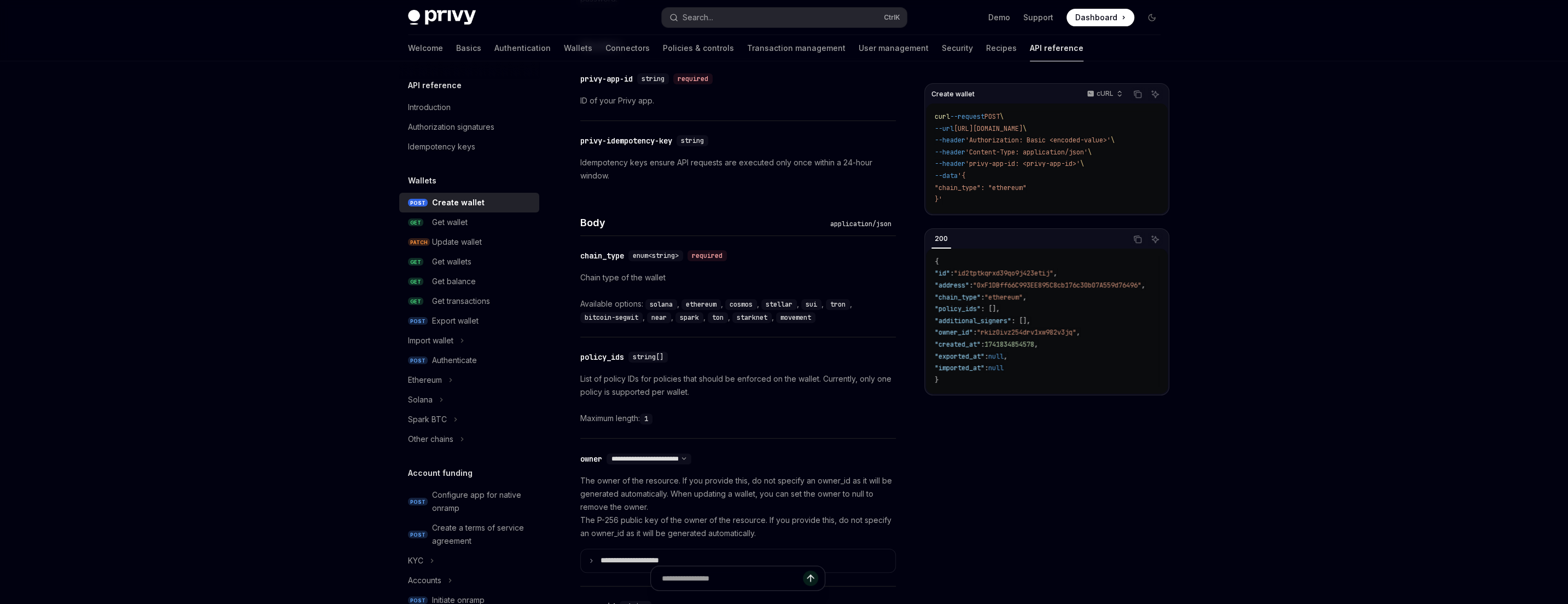
click at [671, 319] on code "near" at bounding box center [659, 317] width 24 height 11
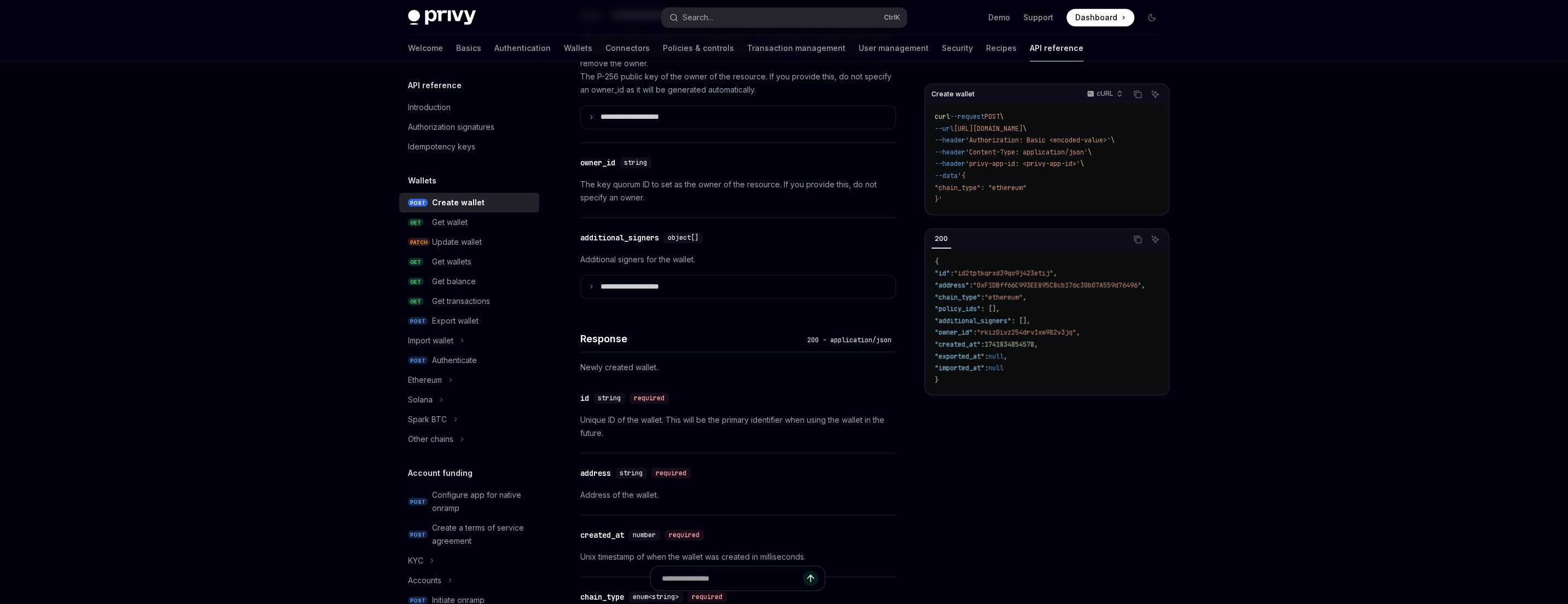
scroll to position [665, 0]
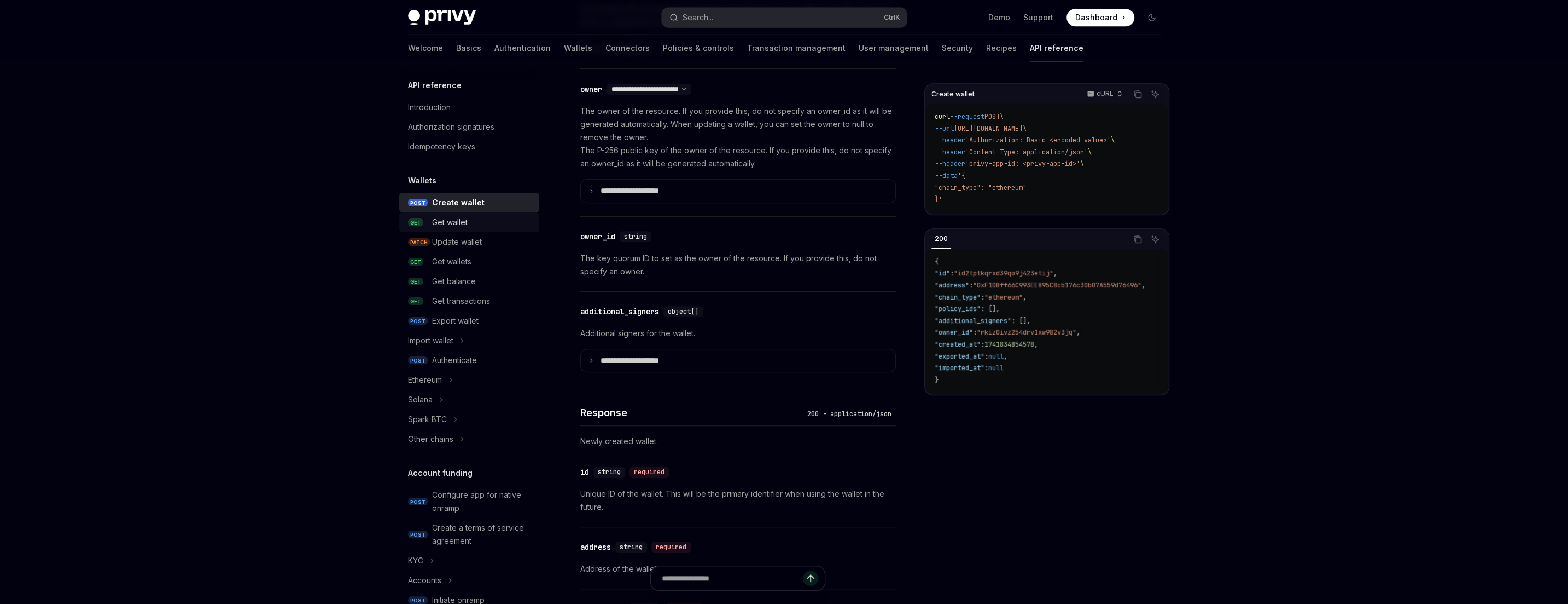
click at [475, 223] on div "Get wallet" at bounding box center [483, 222] width 100 height 13
type textarea "*"
